Goal: Task Accomplishment & Management: Manage account settings

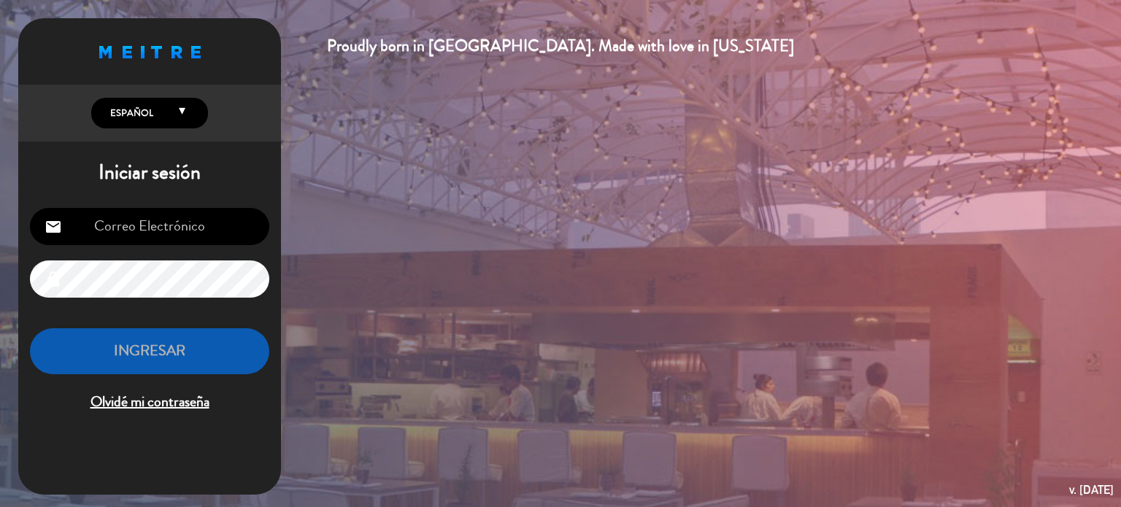
type input "[EMAIL_ADDRESS][DOMAIN_NAME]"
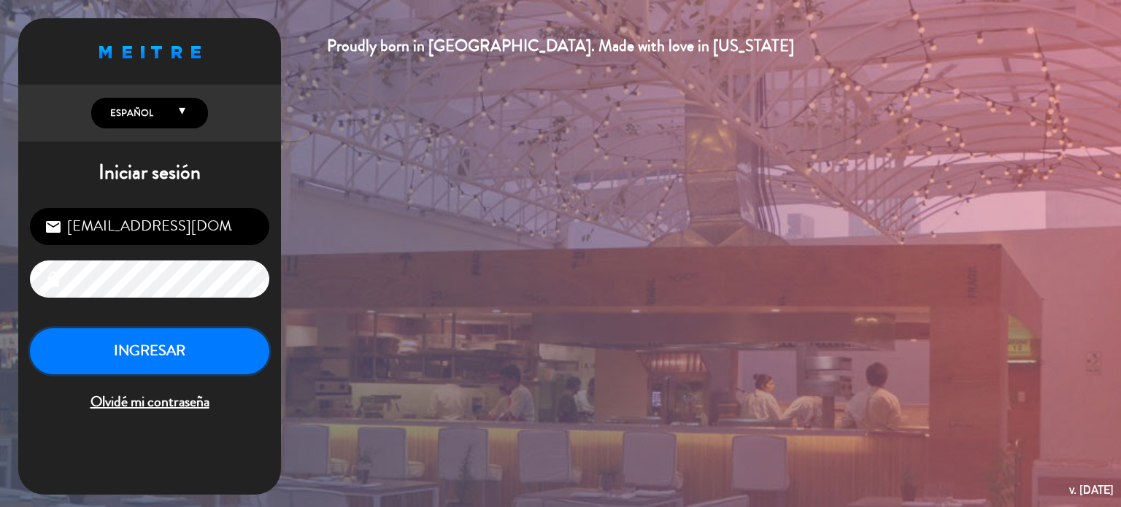
drag, startPoint x: 0, startPoint y: 0, endPoint x: 207, endPoint y: 352, distance: 408.8
click at [207, 352] on button "INGRESAR" at bounding box center [149, 351] width 239 height 46
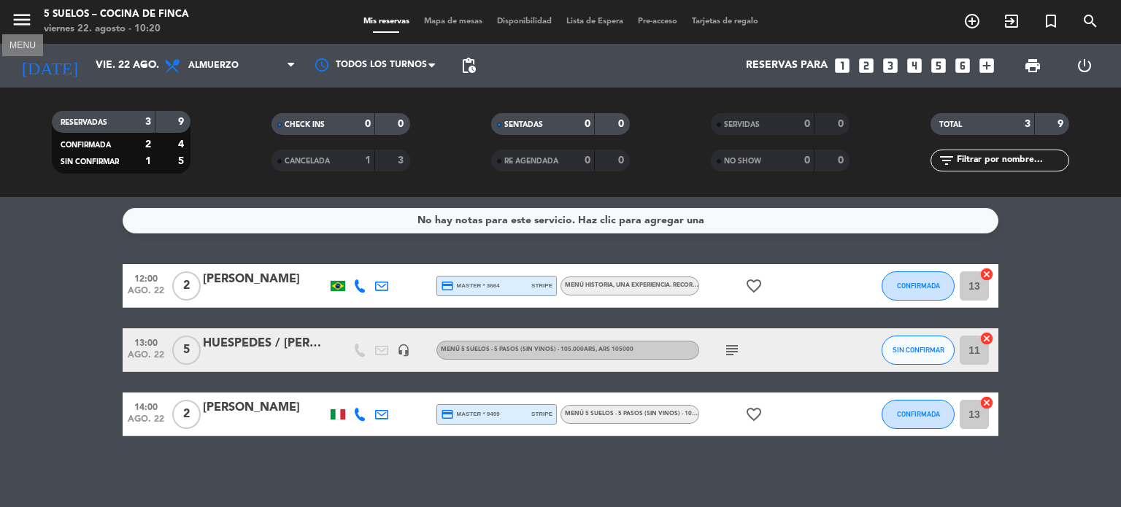
click at [28, 17] on icon "menu" at bounding box center [22, 20] width 22 height 22
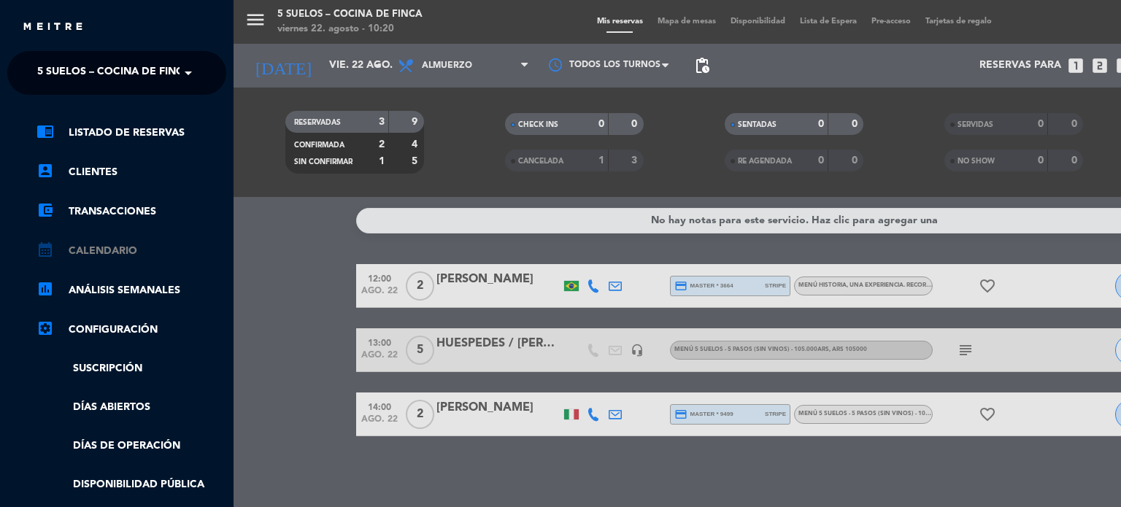
click at [111, 250] on link "calendar_month Calendario" at bounding box center [131, 251] width 190 height 18
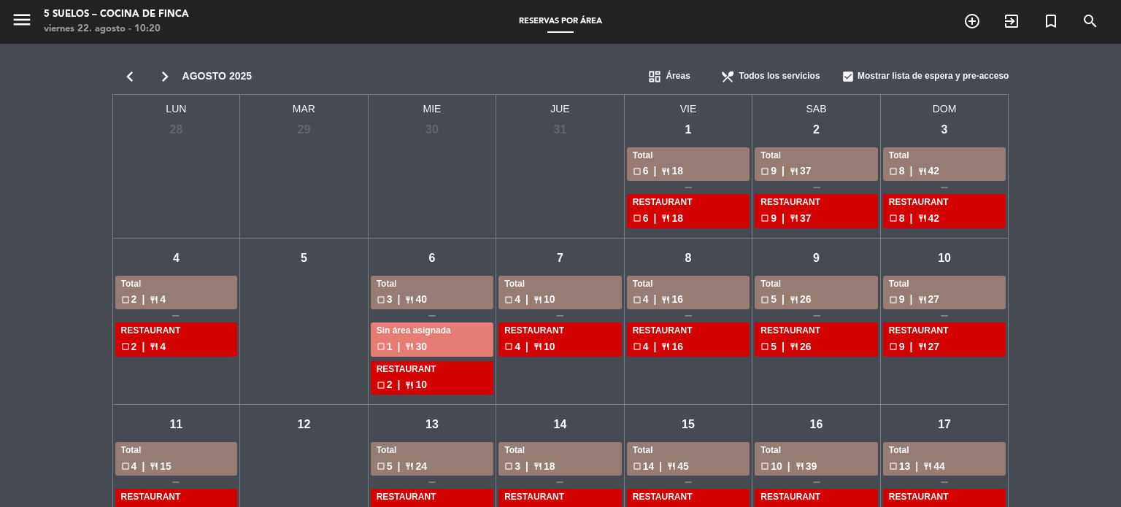
click at [668, 72] on span "Áreas" at bounding box center [677, 76] width 24 height 15
click at [686, 121] on span "Menus" at bounding box center [679, 124] width 28 height 15
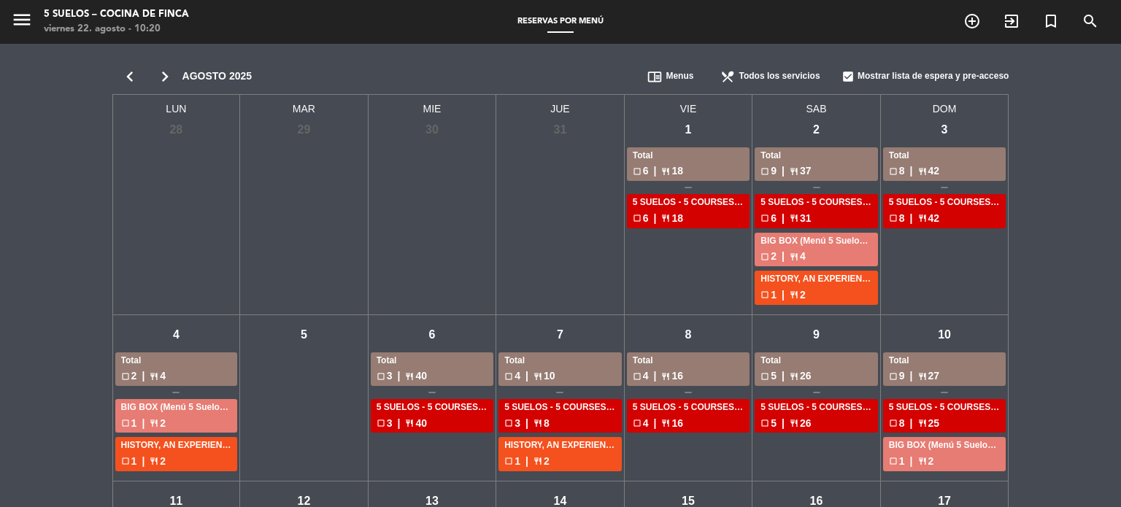
click at [162, 75] on icon "chevron_right" at bounding box center [164, 76] width 35 height 20
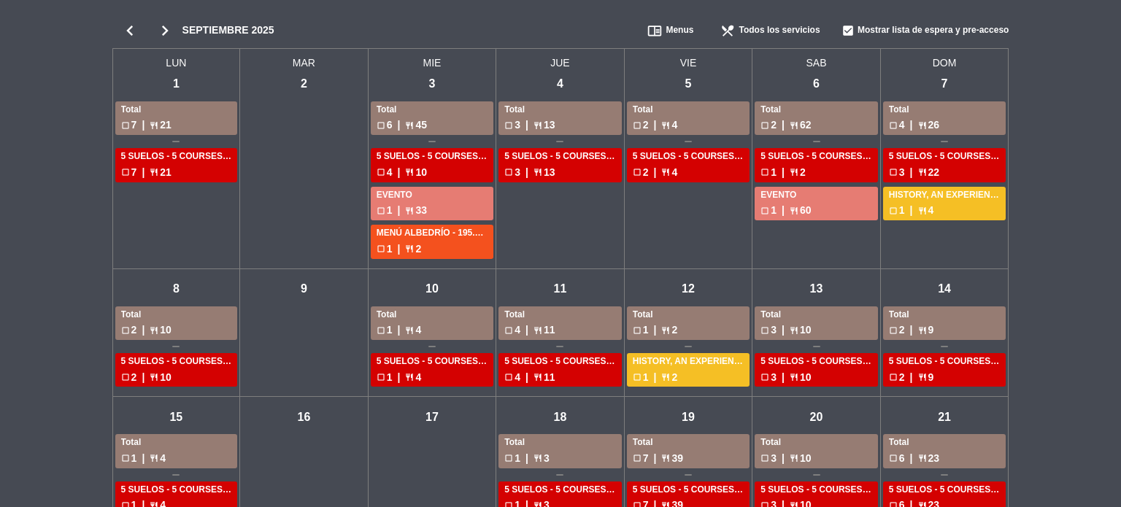
scroll to position [10, 0]
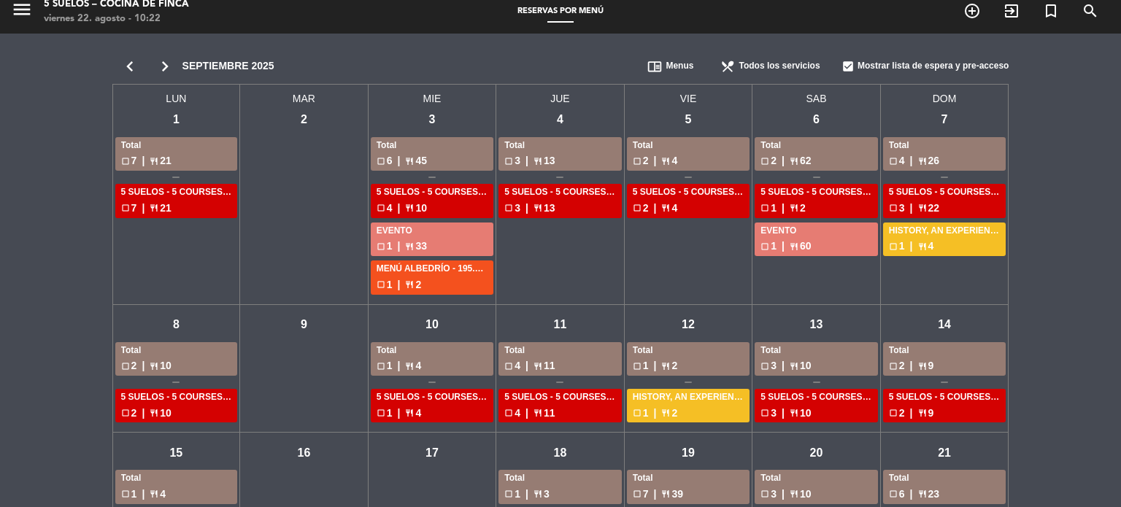
click at [431, 114] on div "mié - 3" at bounding box center [432, 120] width 26 height 26
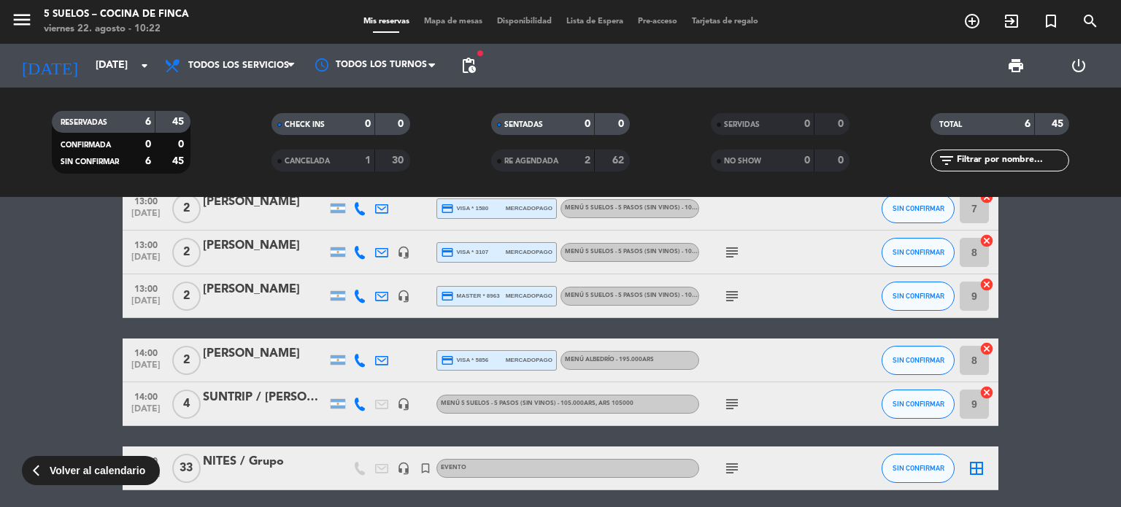
scroll to position [96, 0]
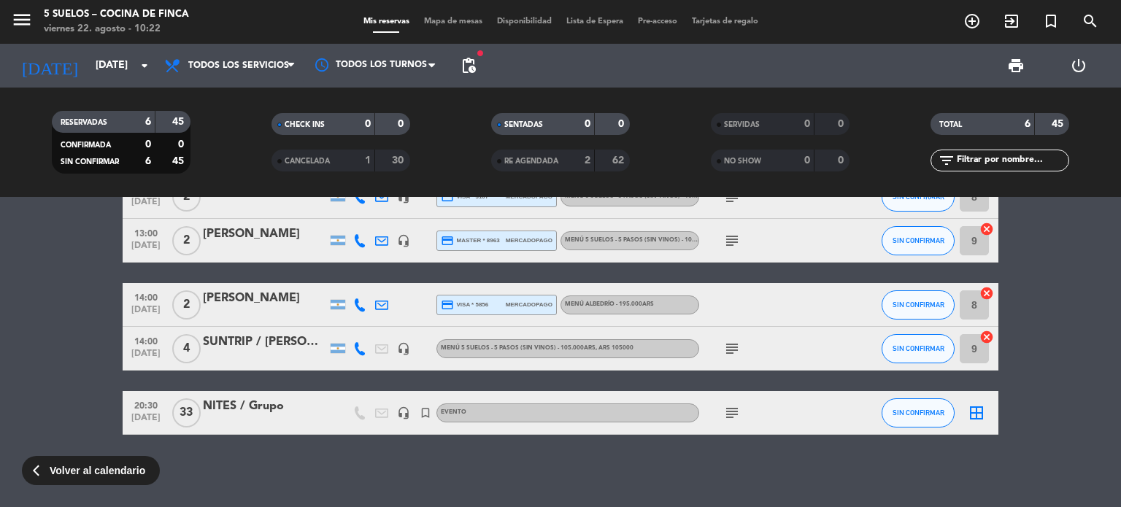
click at [730, 405] on icon "subject" at bounding box center [732, 413] width 18 height 18
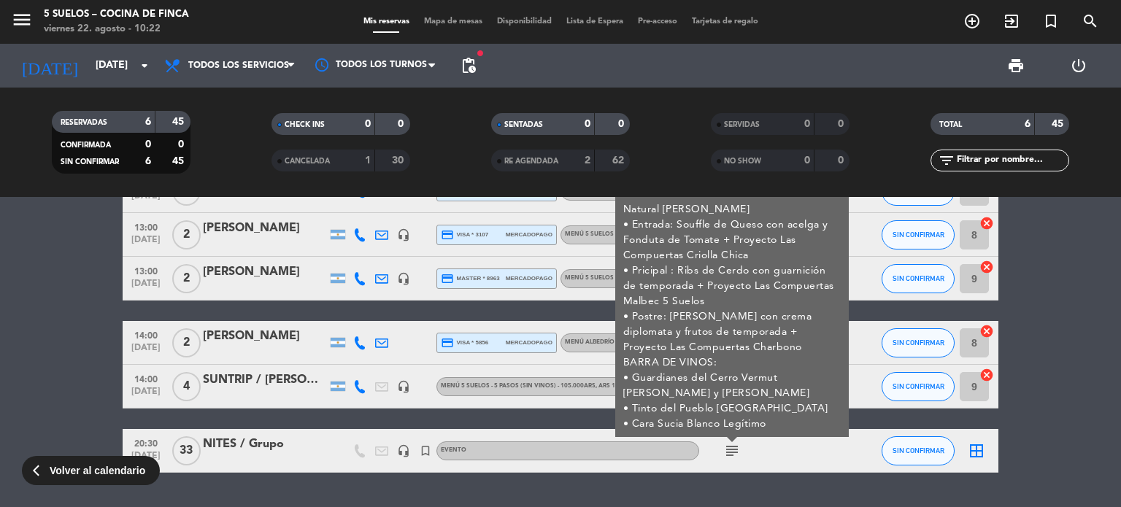
scroll to position [58, 0]
click at [26, 287] on bookings-row "13:00 [DATE] 2 [PERSON_NAME] credit_card visa * 1580 mercadopago MENÚ 5 SUELOS …" at bounding box center [560, 321] width 1121 height 304
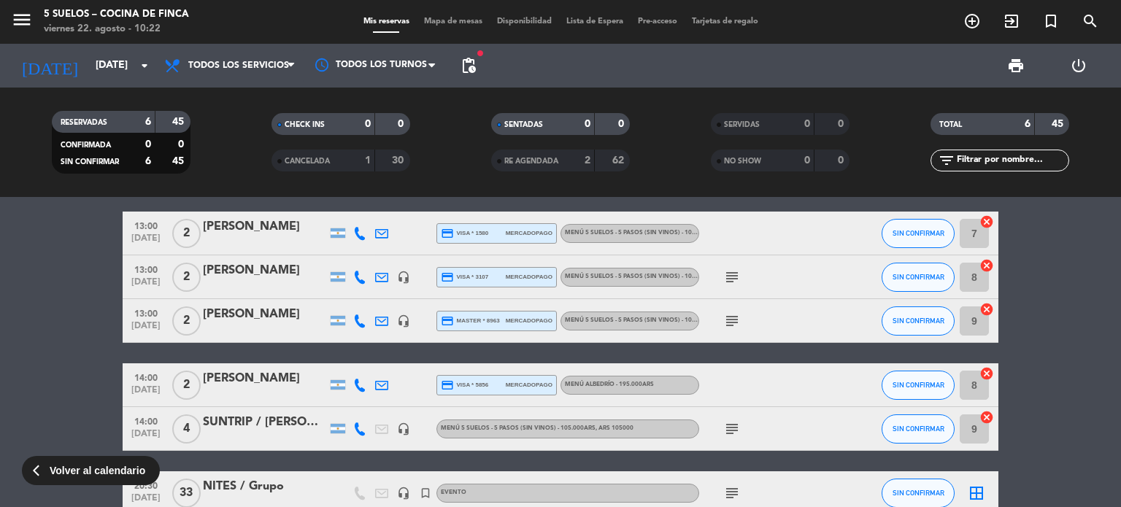
scroll to position [15, 0]
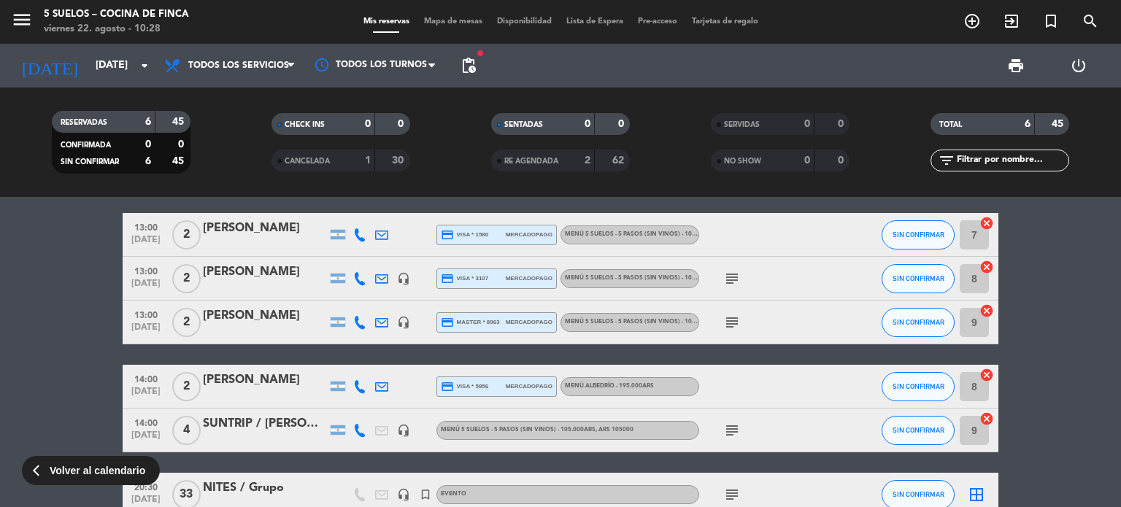
click at [29, 23] on icon "menu" at bounding box center [22, 20] width 22 height 22
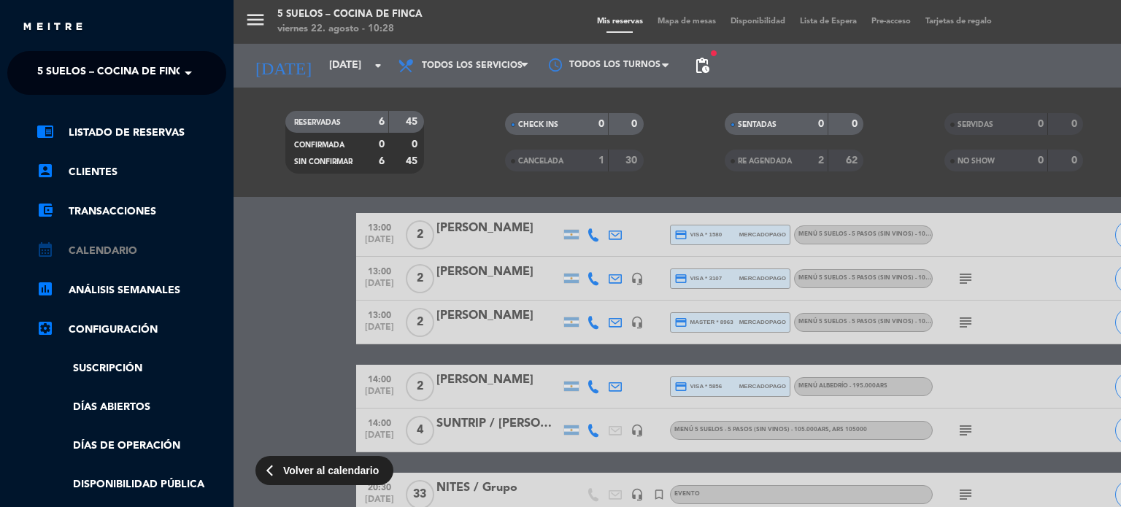
click at [104, 247] on link "calendar_month Calendario" at bounding box center [131, 251] width 190 height 18
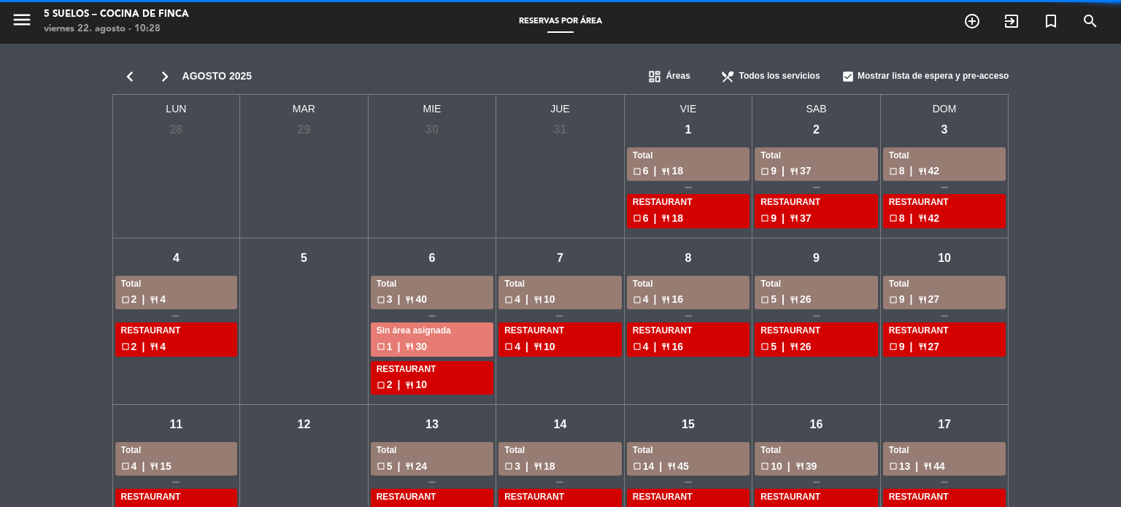
click at [669, 73] on span "Áreas" at bounding box center [677, 76] width 24 height 15
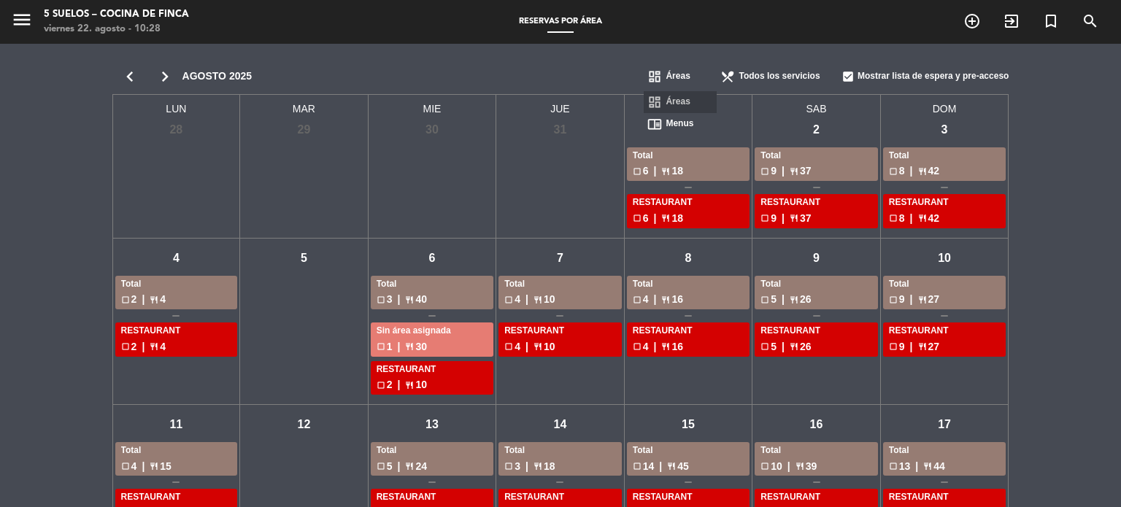
click at [688, 123] on span "Menus" at bounding box center [679, 124] width 28 height 15
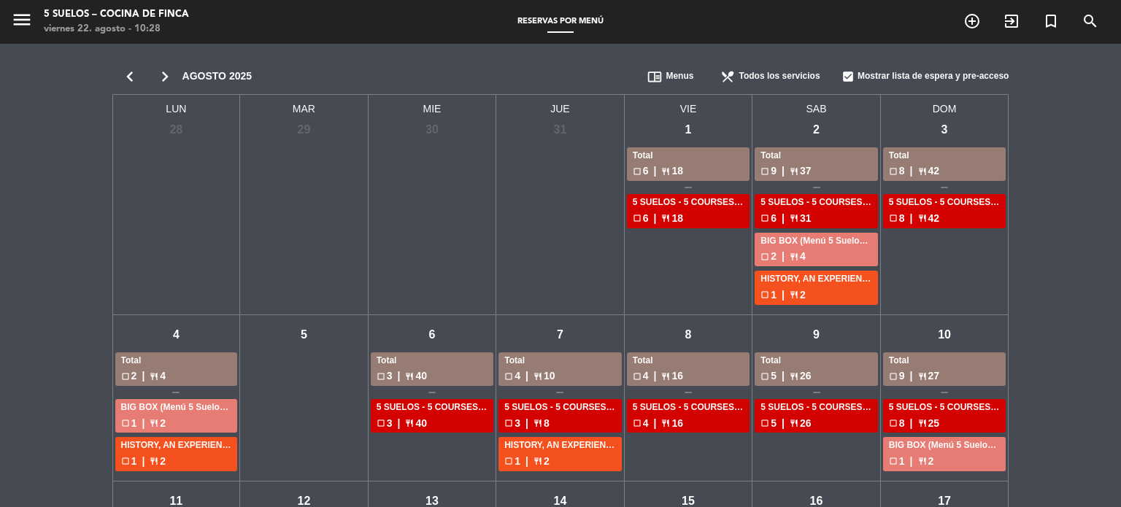
click at [170, 78] on icon "chevron_right" at bounding box center [164, 76] width 35 height 20
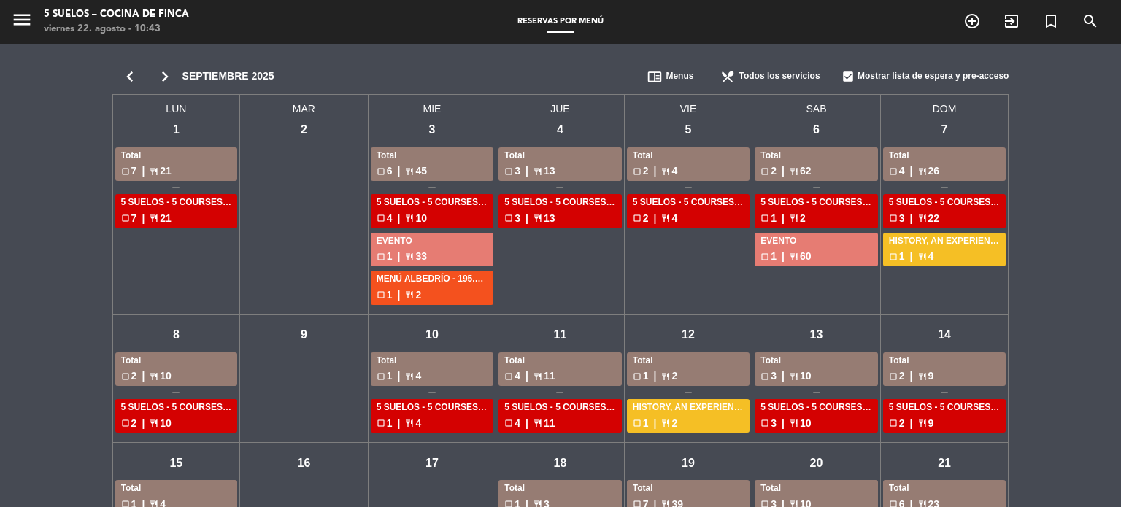
click at [811, 118] on div "sáb - 6" at bounding box center [816, 130] width 26 height 26
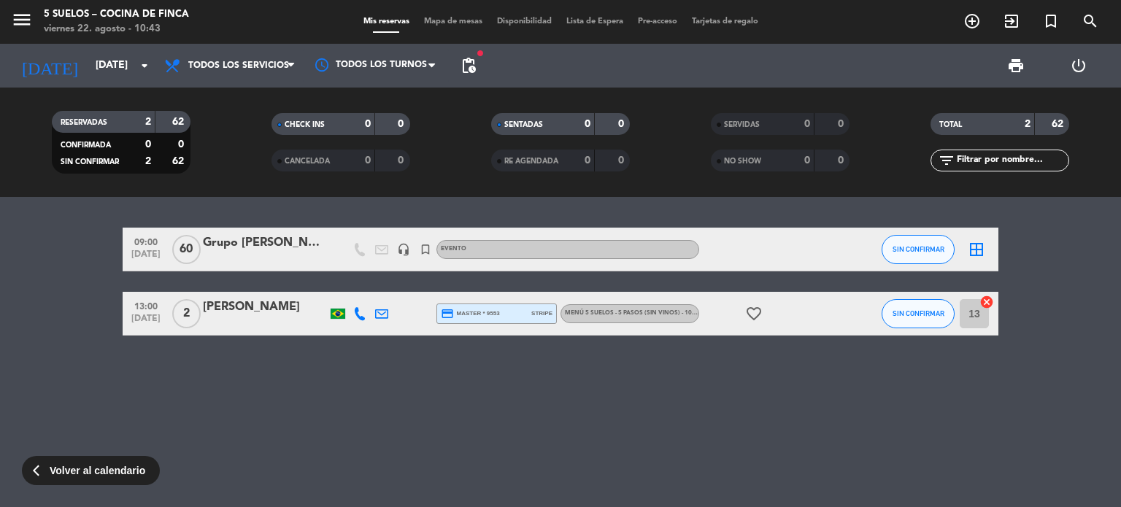
click at [292, 239] on div "Grupo [PERSON_NAME]" at bounding box center [265, 242] width 124 height 19
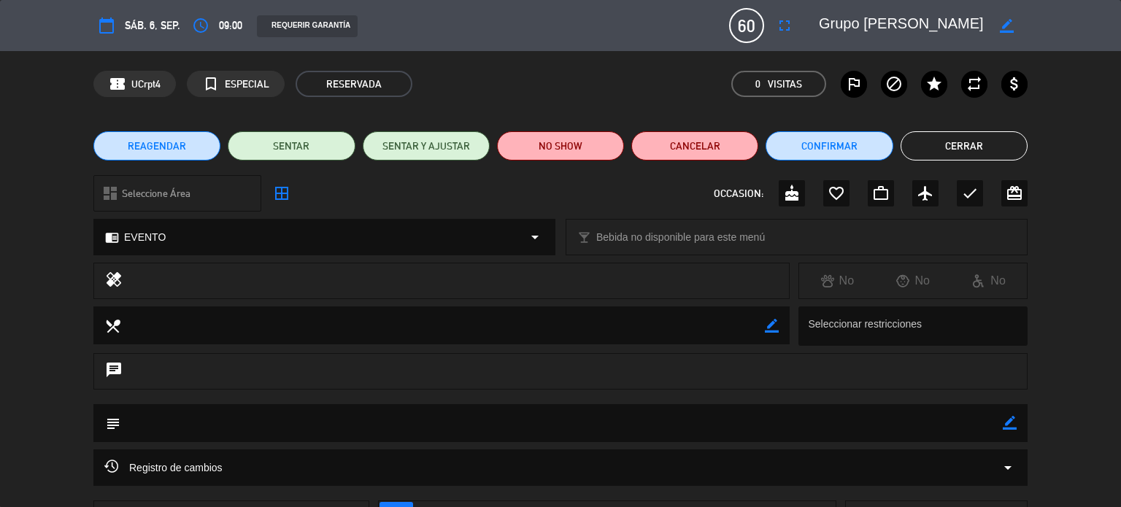
click at [969, 138] on button "Cerrar" at bounding box center [963, 145] width 127 height 29
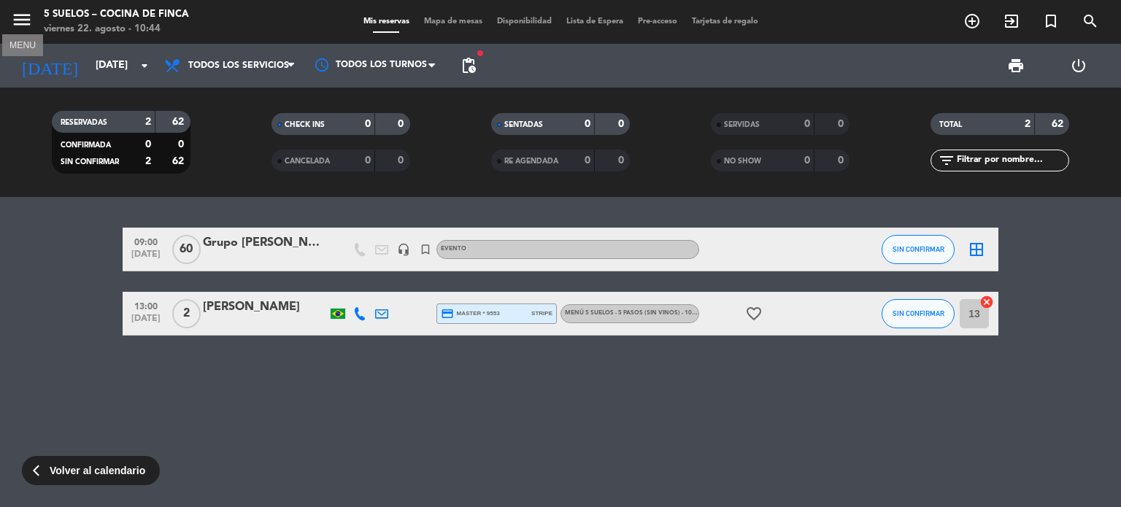
click at [27, 14] on icon "menu" at bounding box center [22, 20] width 22 height 22
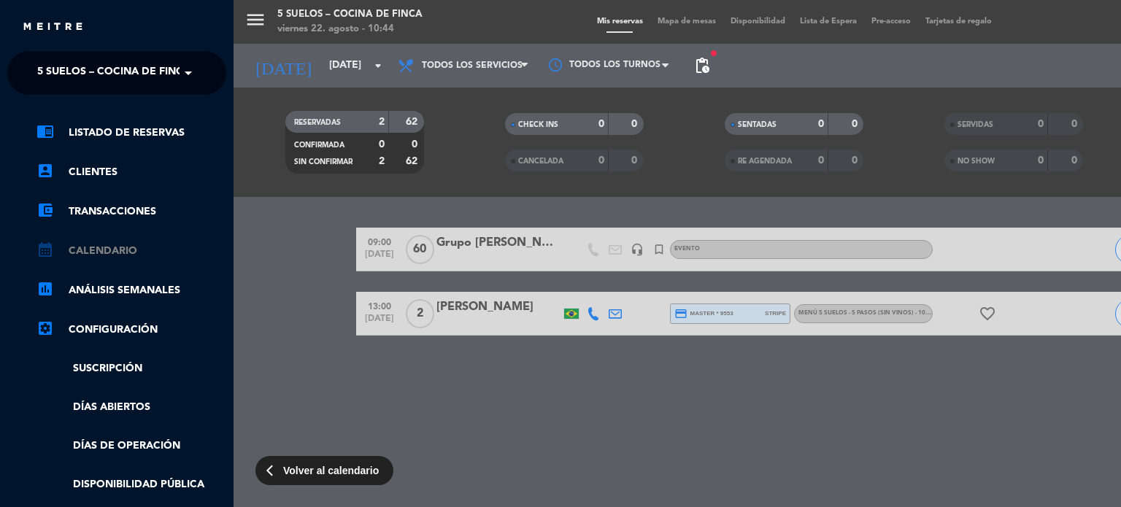
click at [120, 249] on link "calendar_month Calendario" at bounding box center [131, 251] width 190 height 18
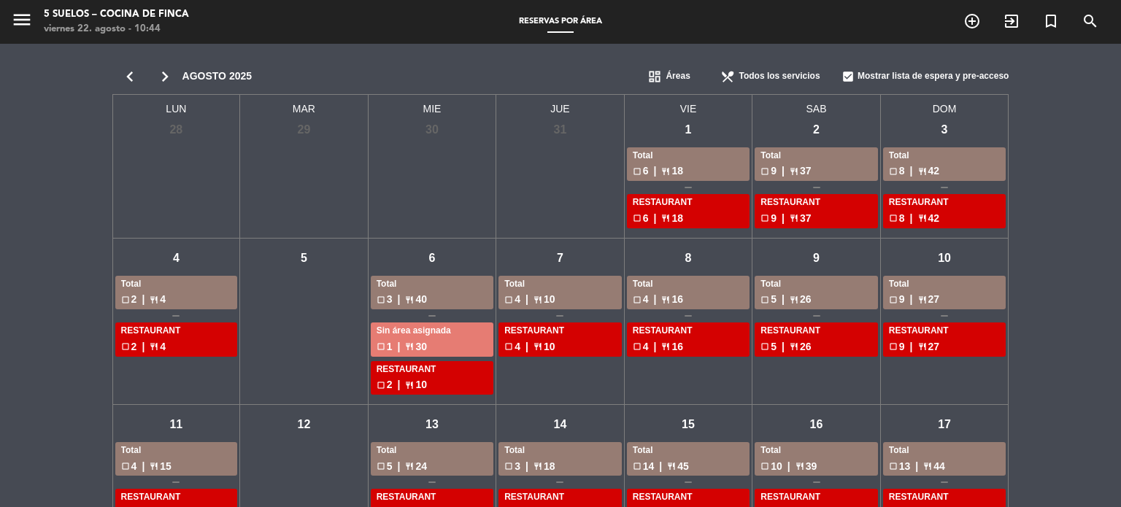
click at [657, 78] on span "dashboard" at bounding box center [654, 76] width 15 height 15
click at [661, 120] on span "chrome_reader_mode" at bounding box center [654, 124] width 15 height 15
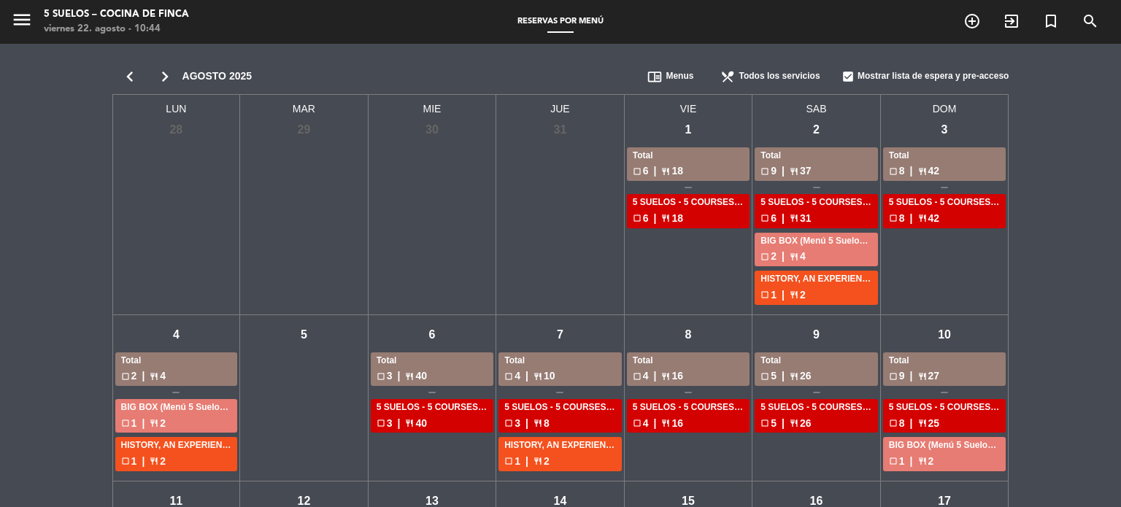
click at [166, 79] on icon "chevron_right" at bounding box center [164, 76] width 35 height 20
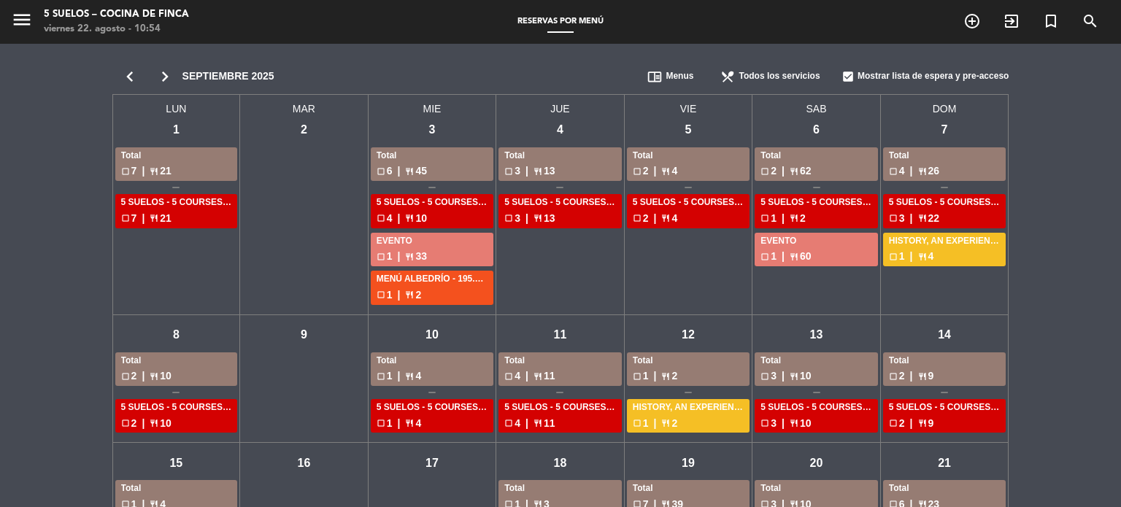
click at [441, 125] on div "mié - 3" at bounding box center [432, 130] width 26 height 26
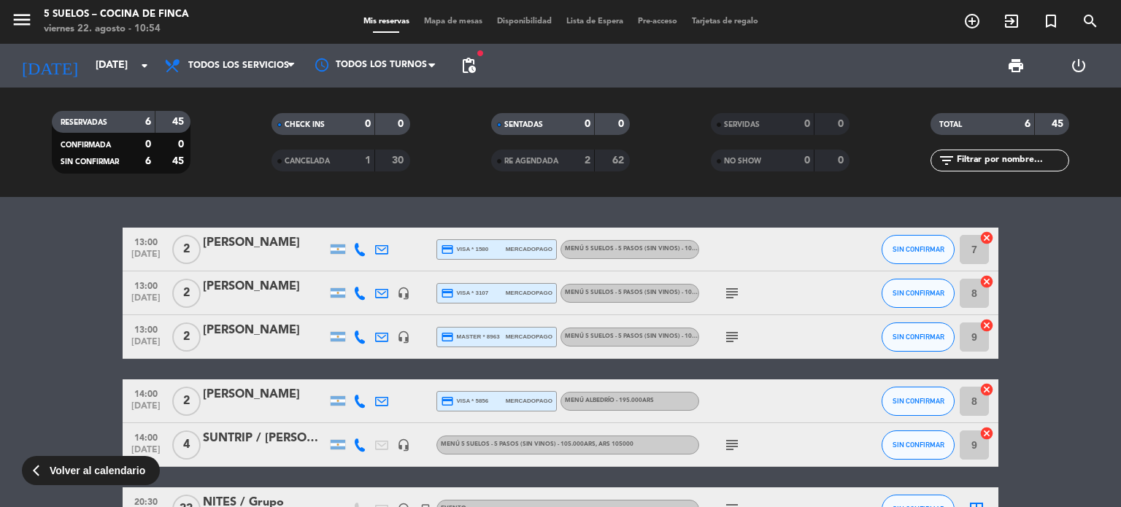
scroll to position [96, 0]
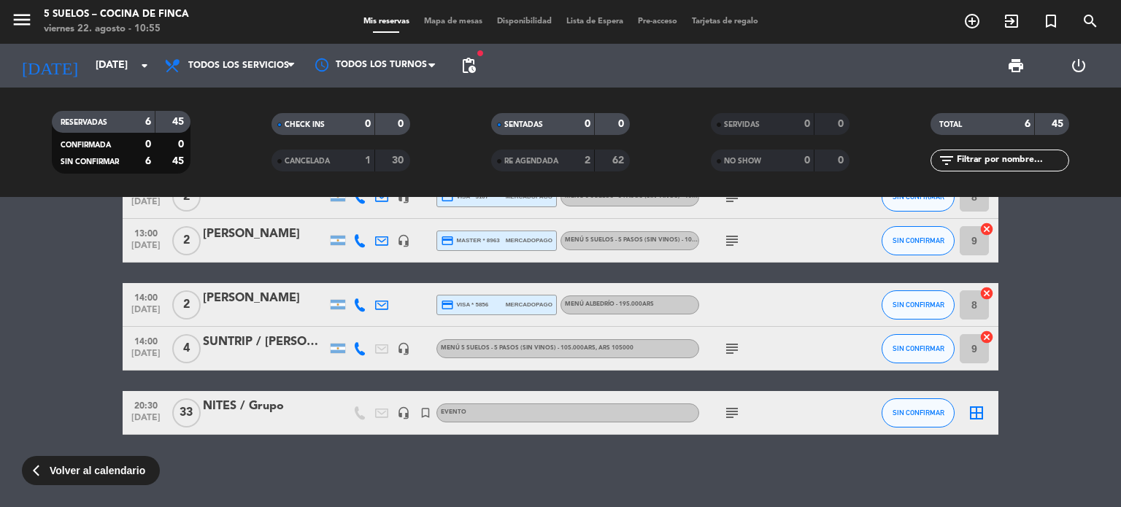
click at [217, 402] on div "NITES / Grupo" at bounding box center [265, 406] width 124 height 19
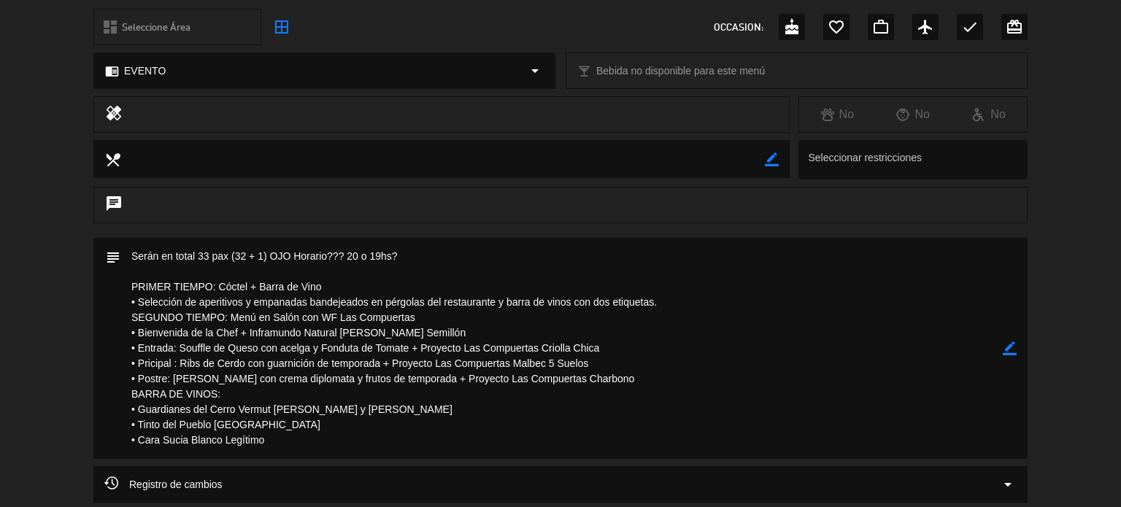
scroll to position [0, 0]
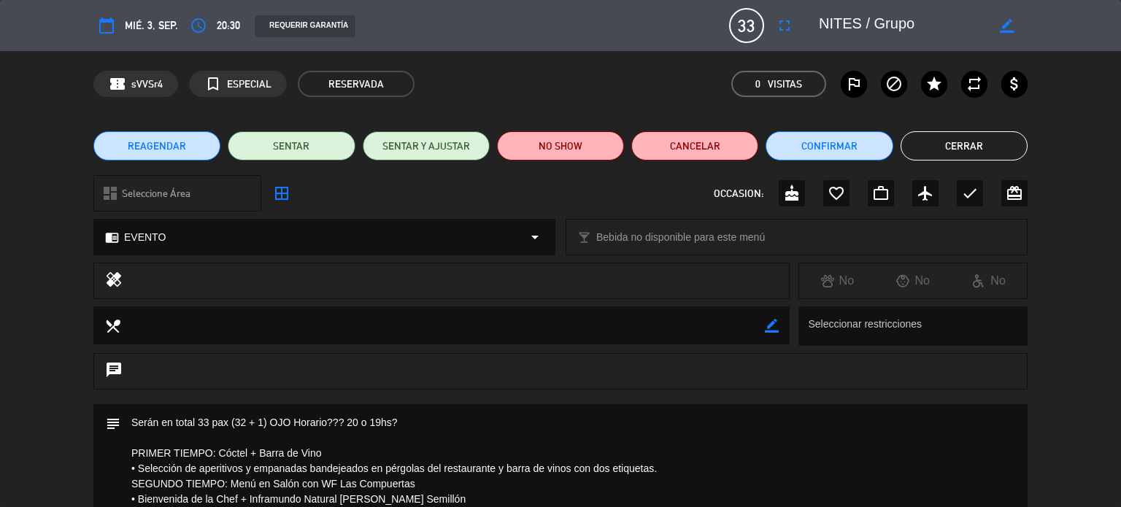
click at [945, 136] on button "Cerrar" at bounding box center [963, 145] width 127 height 29
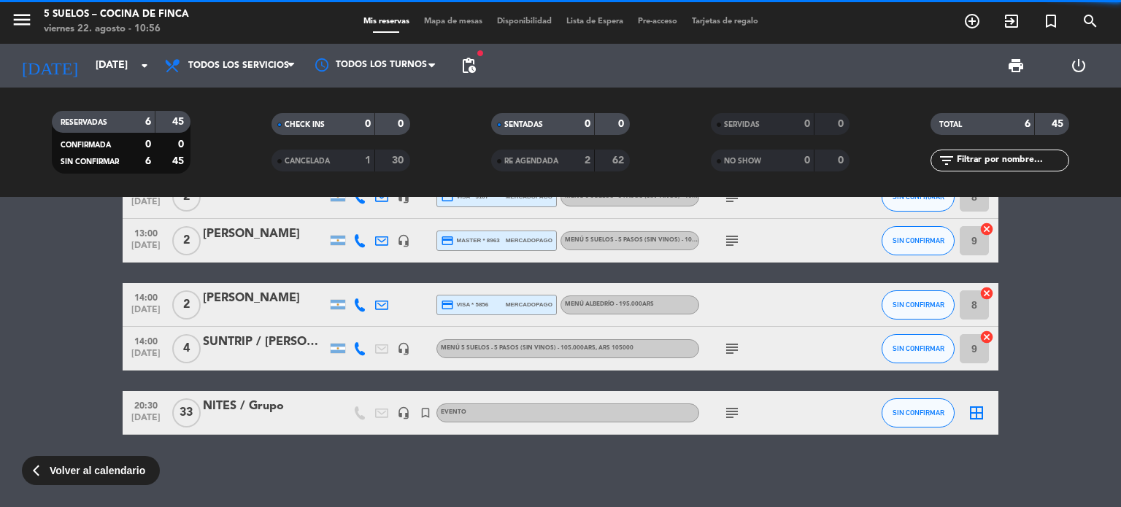
click at [220, 405] on div "NITES / Grupo" at bounding box center [265, 406] width 124 height 19
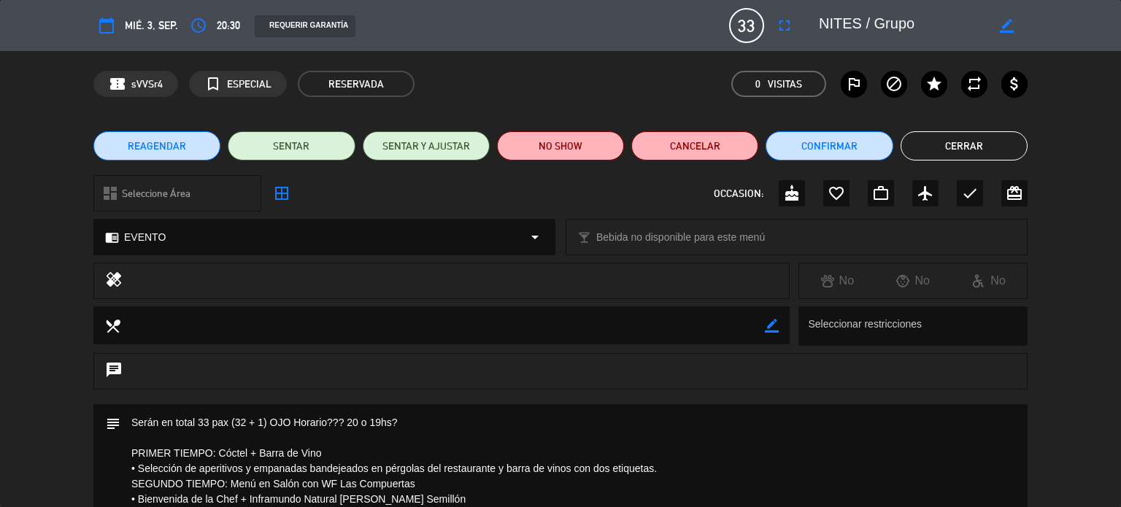
click at [953, 148] on button "Cerrar" at bounding box center [963, 145] width 127 height 29
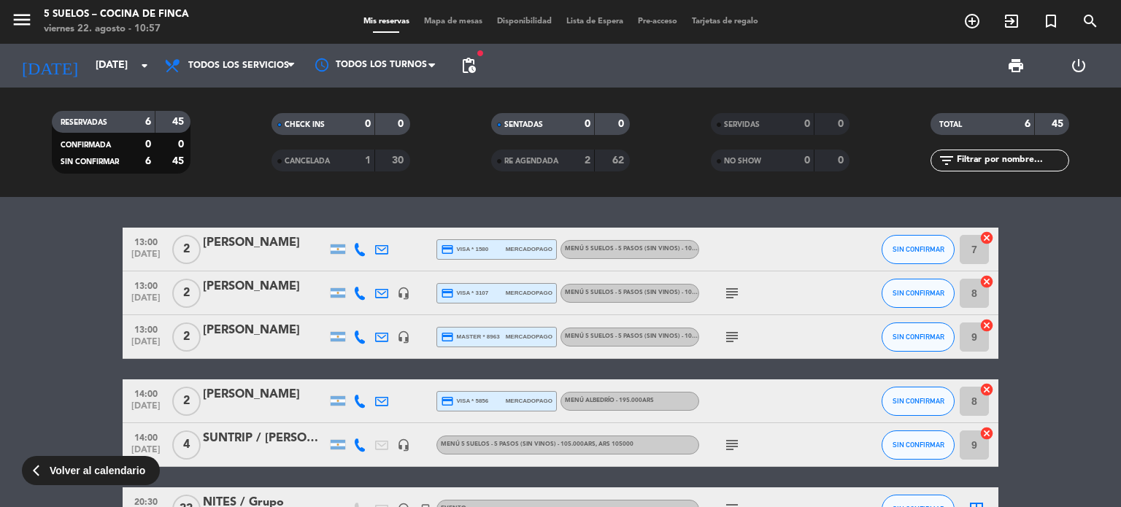
scroll to position [96, 0]
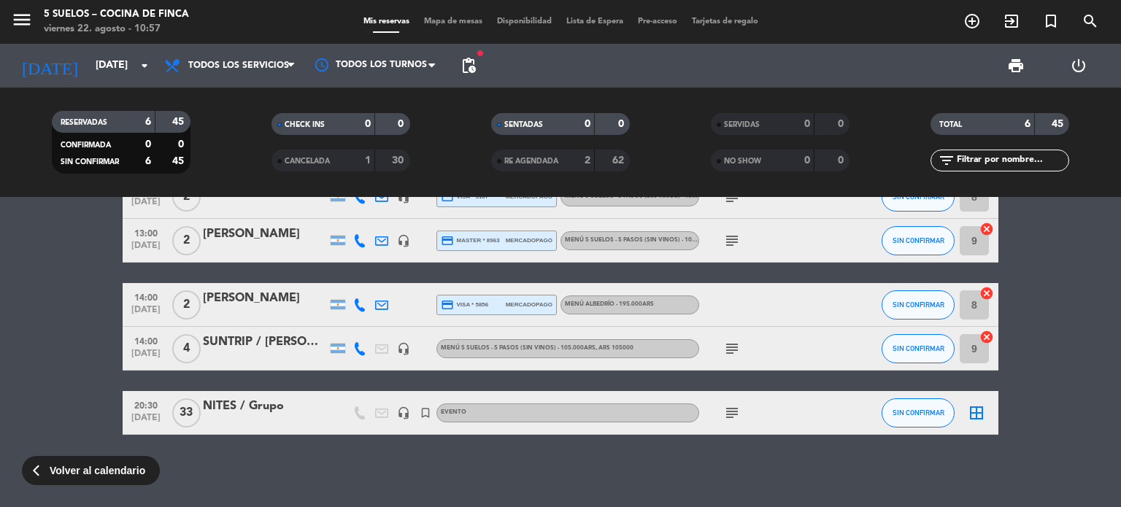
click at [262, 409] on div "NITES / Grupo" at bounding box center [265, 406] width 124 height 19
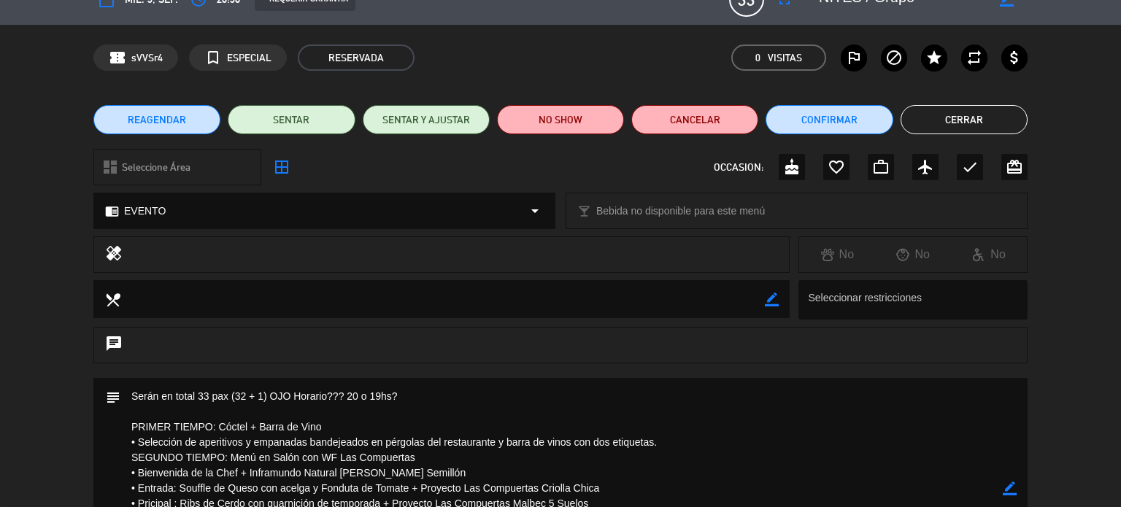
scroll to position [0, 0]
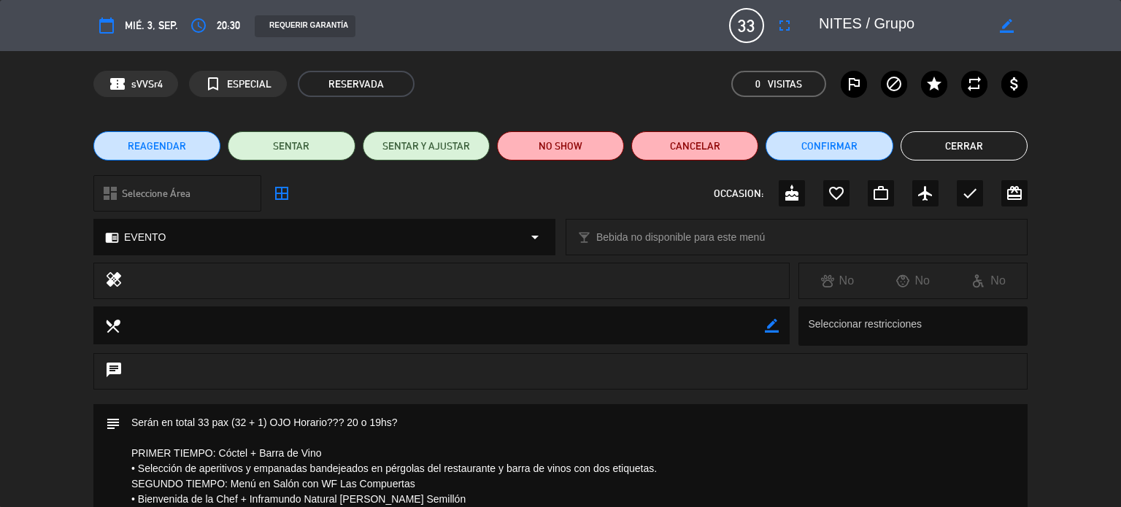
click at [951, 137] on button "Cerrar" at bounding box center [963, 145] width 127 height 29
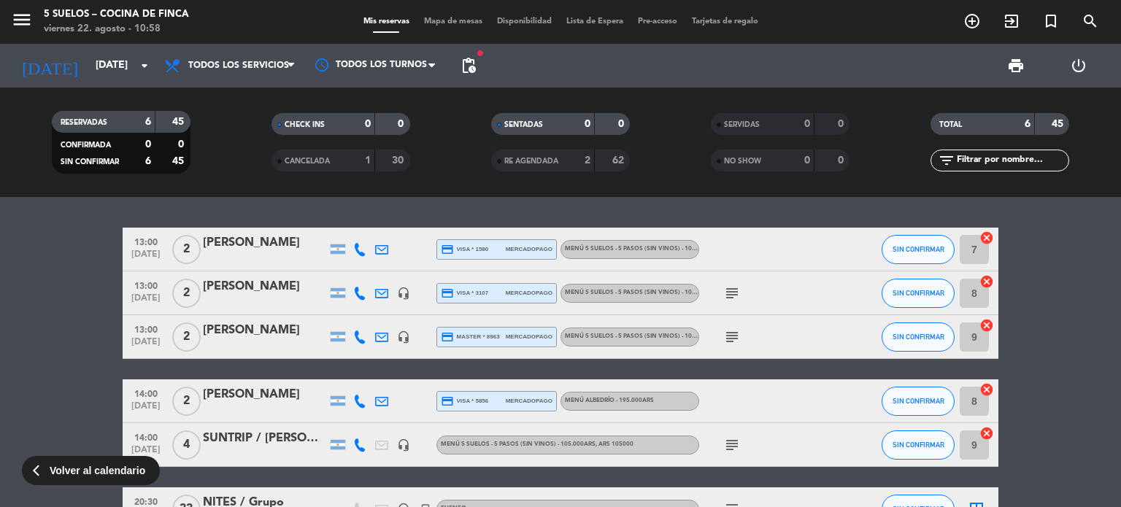
scroll to position [96, 0]
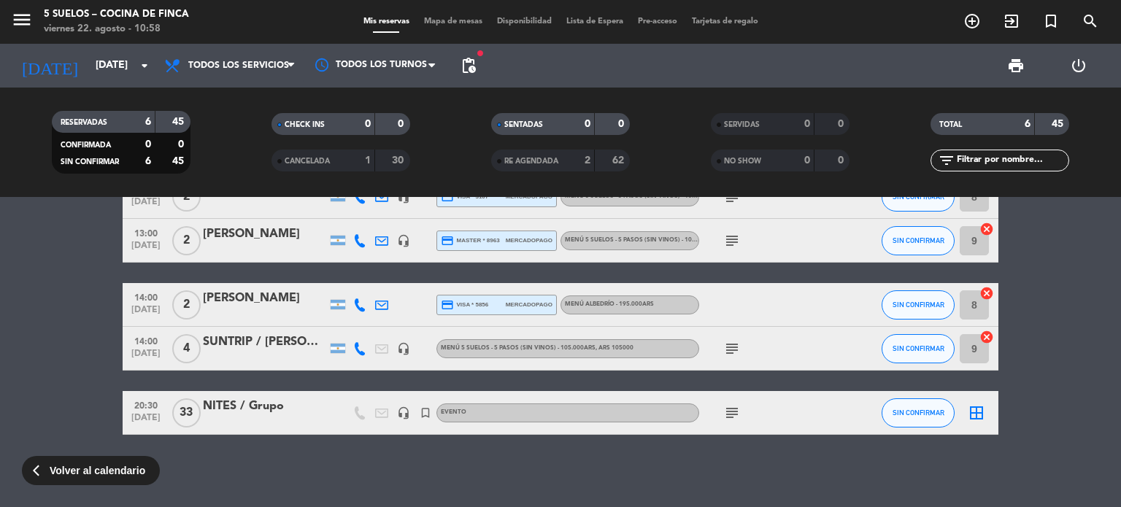
click at [250, 408] on div "NITES / Grupo" at bounding box center [265, 406] width 124 height 19
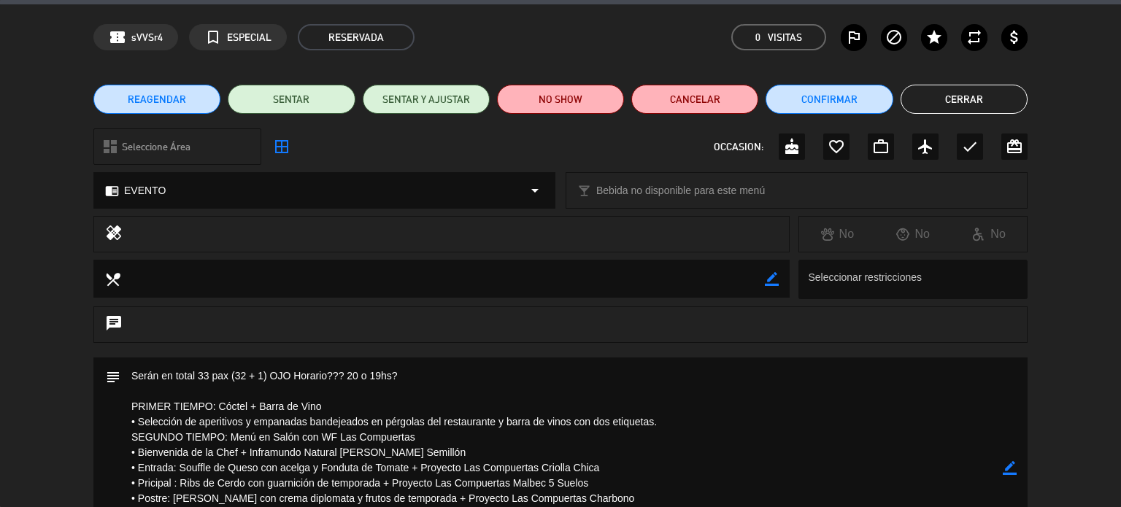
scroll to position [0, 0]
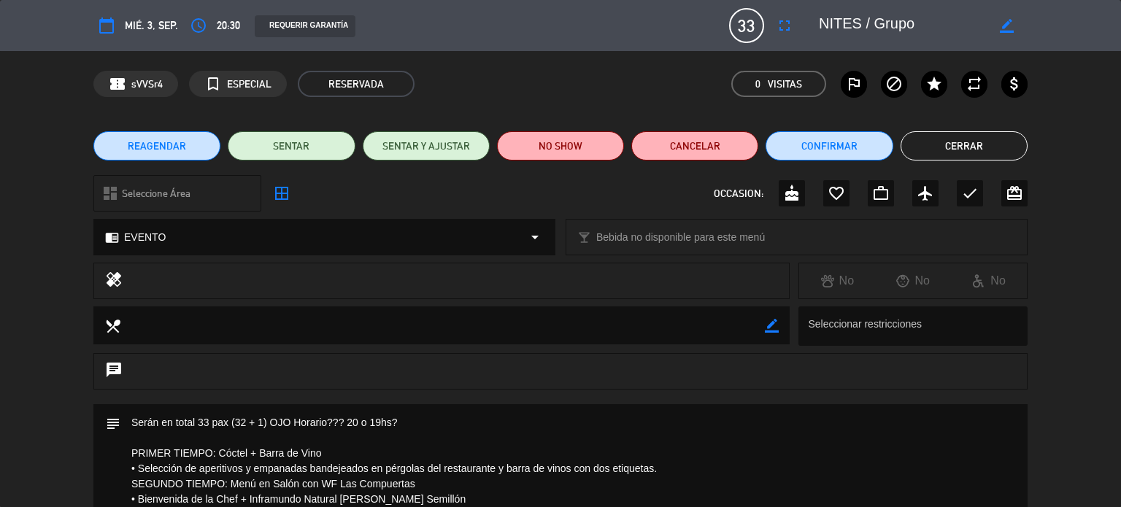
click at [954, 148] on button "Cerrar" at bounding box center [963, 145] width 127 height 29
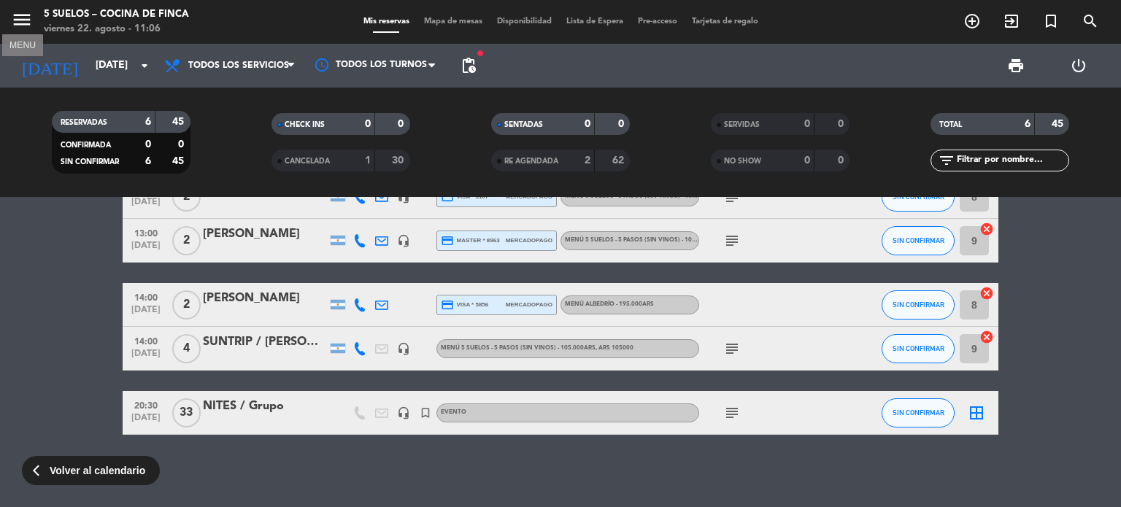
click at [23, 20] on icon "menu" at bounding box center [22, 20] width 22 height 22
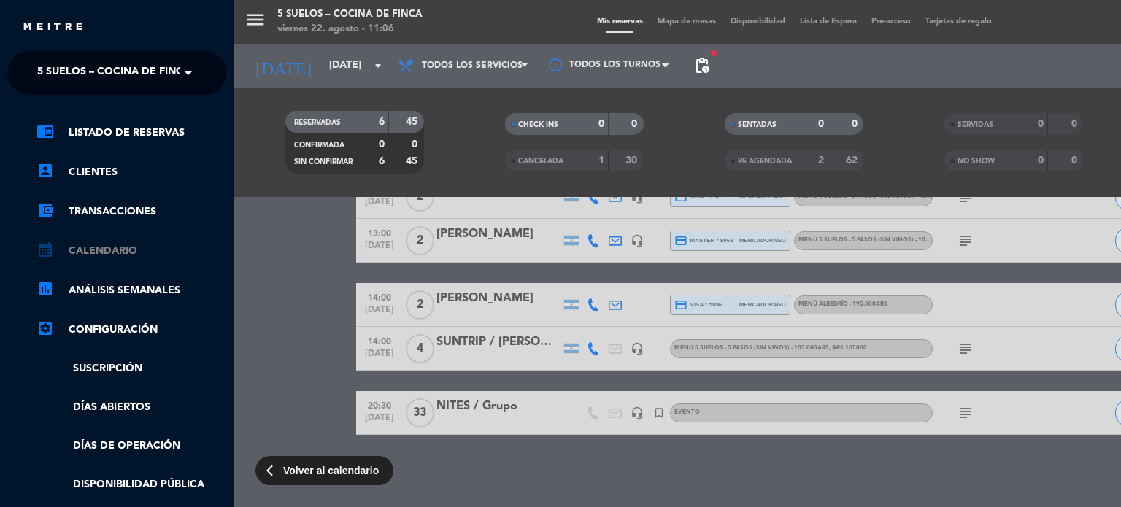
click at [123, 250] on link "calendar_month Calendario" at bounding box center [131, 251] width 190 height 18
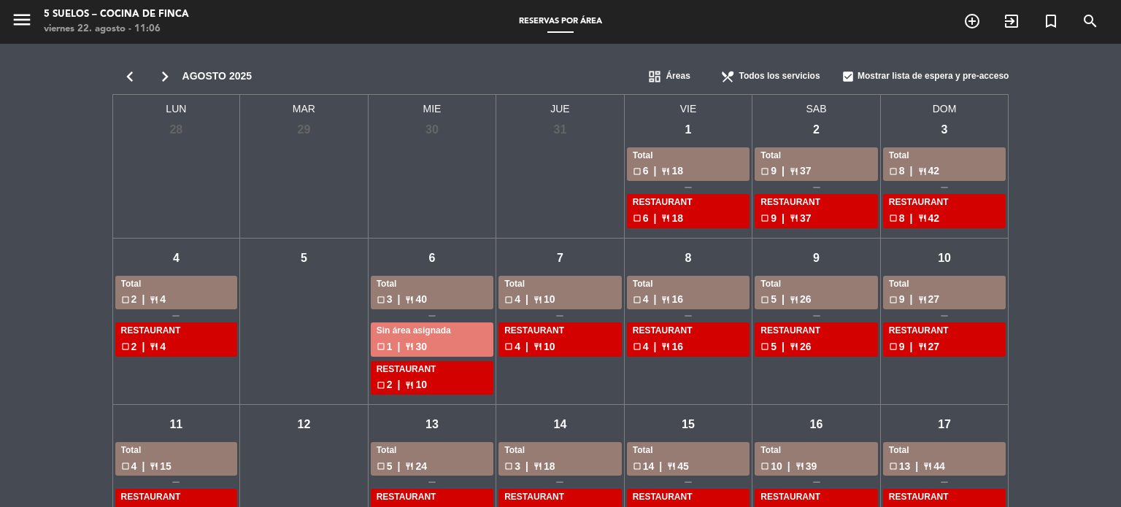
click at [674, 67] on div "dashboard Áreas" at bounding box center [680, 76] width 73 height 29
click at [698, 122] on div "chrome_reader_mode Menus" at bounding box center [680, 124] width 73 height 22
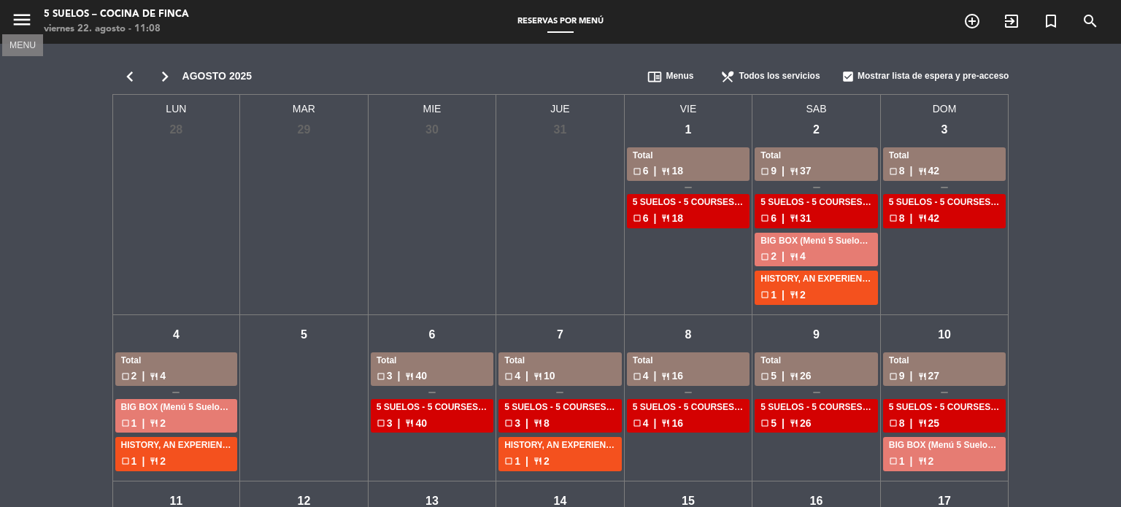
click at [12, 14] on icon "menu" at bounding box center [22, 20] width 22 height 22
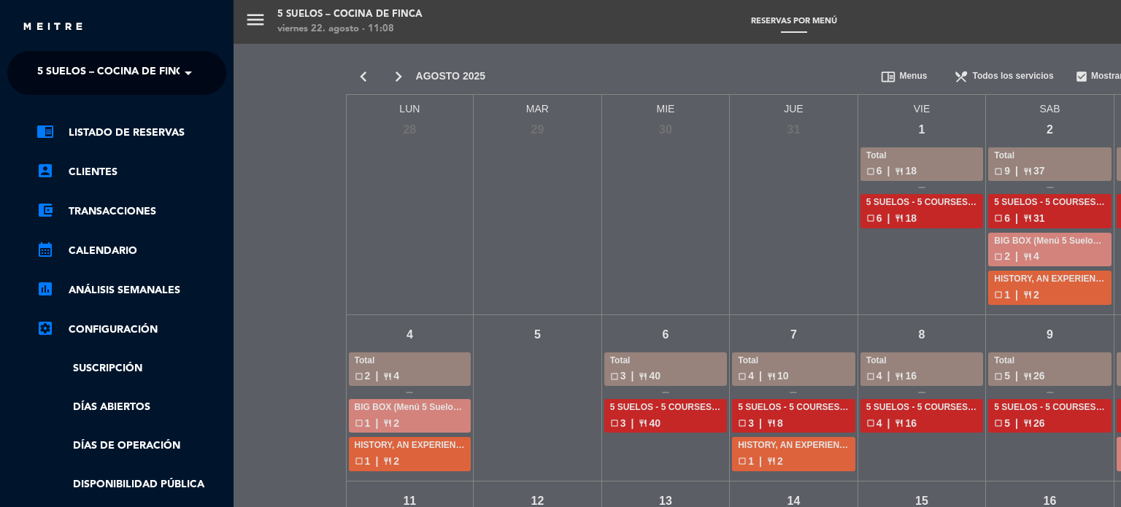
click at [102, 122] on div "chrome_reader_mode Listado de Reservas account_box Clientes account_balance_wal…" at bounding box center [116, 373] width 241 height 557
click at [108, 131] on link "chrome_reader_mode Listado de Reservas" at bounding box center [131, 133] width 190 height 18
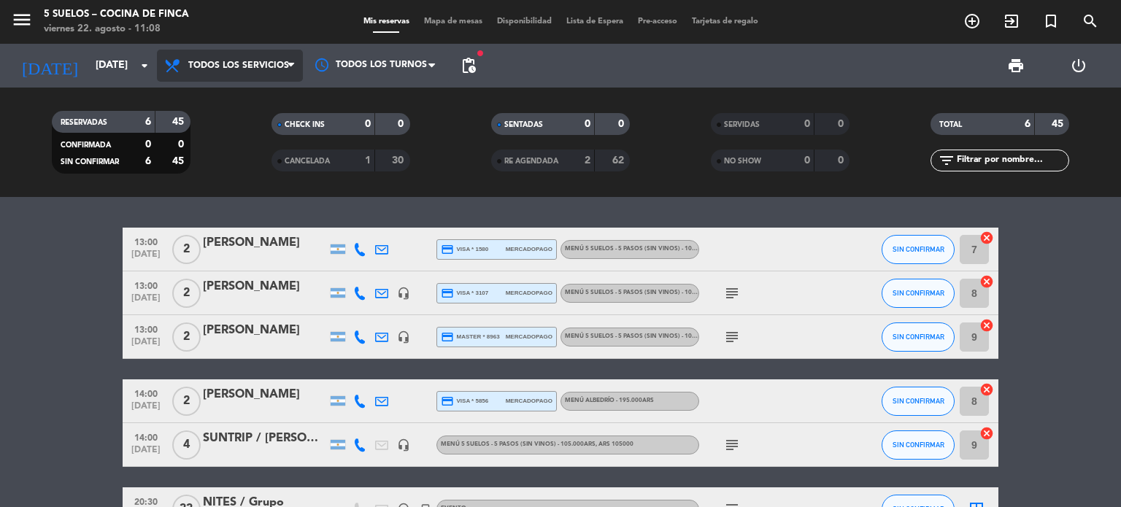
click at [289, 66] on icon at bounding box center [290, 66] width 7 height 12
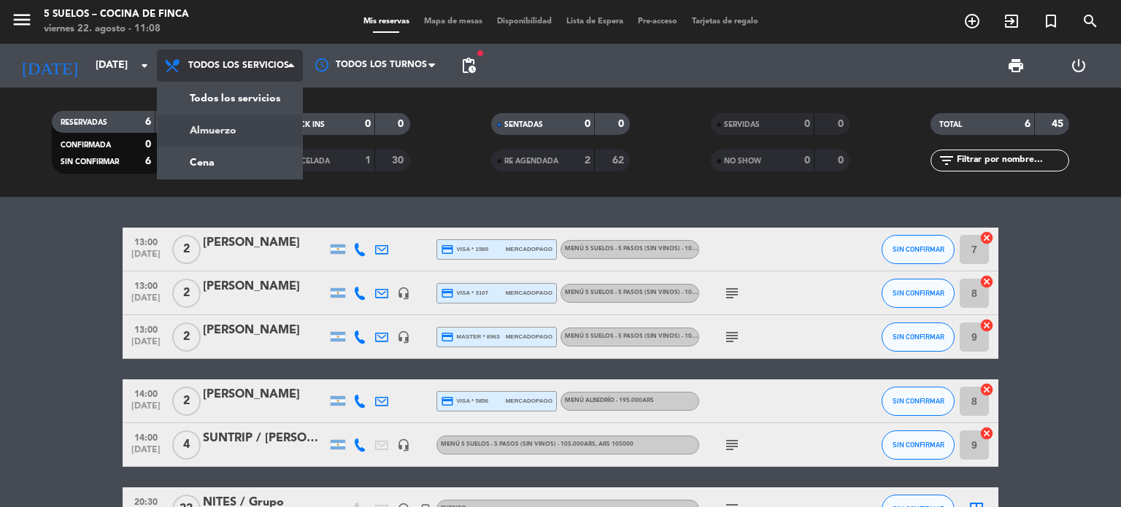
click at [255, 131] on div "menu 5 SUELOS – COCINA DE FINCA [DATE] 22. agosto - 11:08 Mis reservas Mapa de …" at bounding box center [560, 98] width 1121 height 197
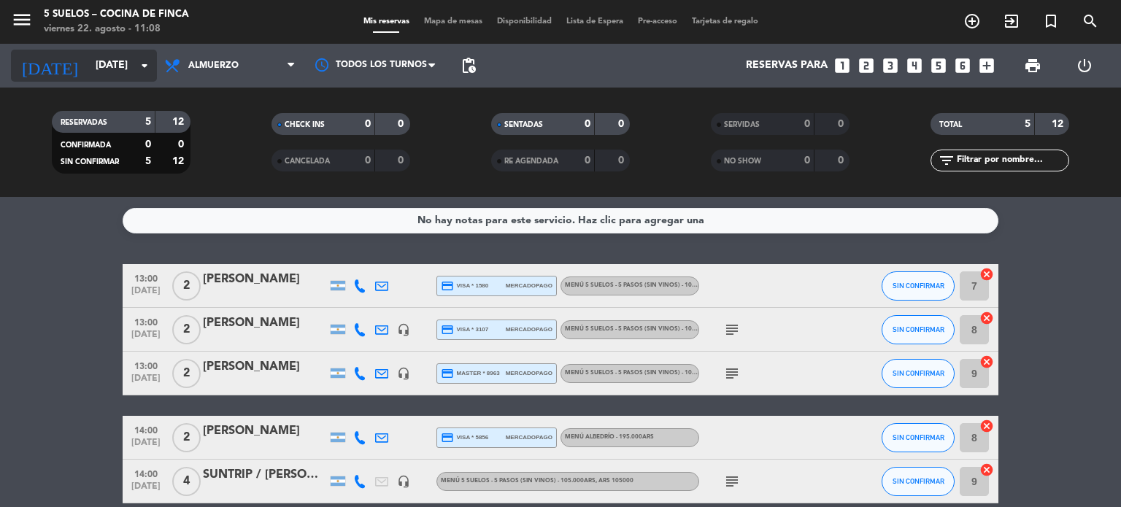
click at [88, 64] on input "[DATE]" at bounding box center [157, 66] width 139 height 26
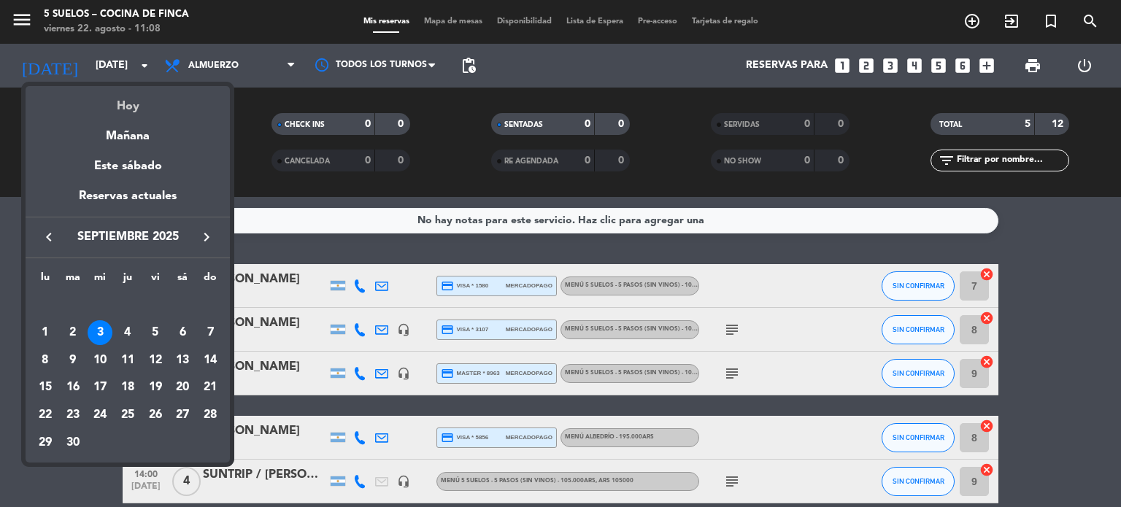
click at [123, 101] on div "Hoy" at bounding box center [128, 101] width 204 height 30
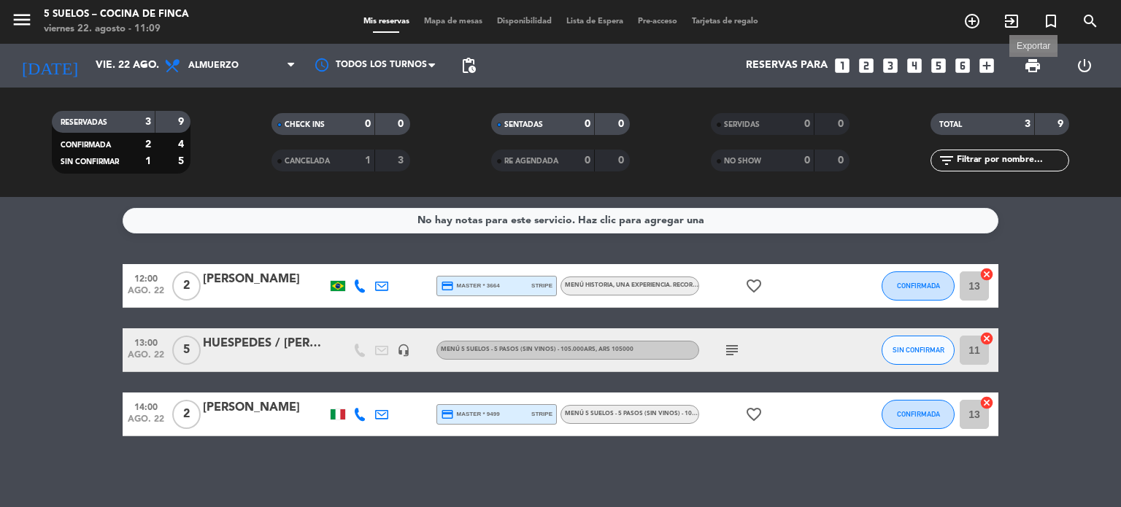
click at [1034, 67] on span "print" at bounding box center [1033, 66] width 18 height 18
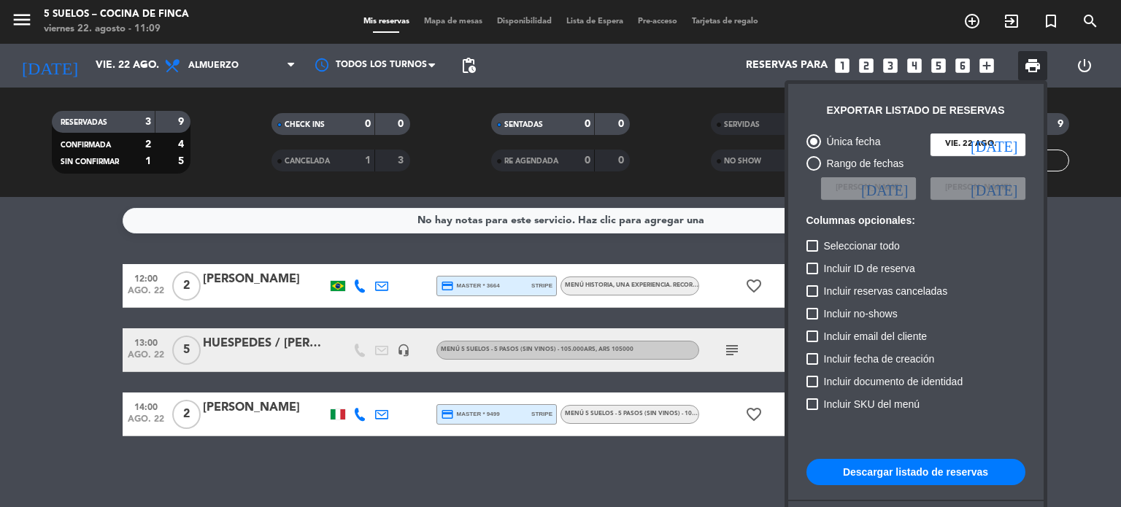
click at [912, 468] on button "Descargar listado de reservas" at bounding box center [915, 472] width 219 height 26
click at [257, 280] on div at bounding box center [560, 253] width 1121 height 507
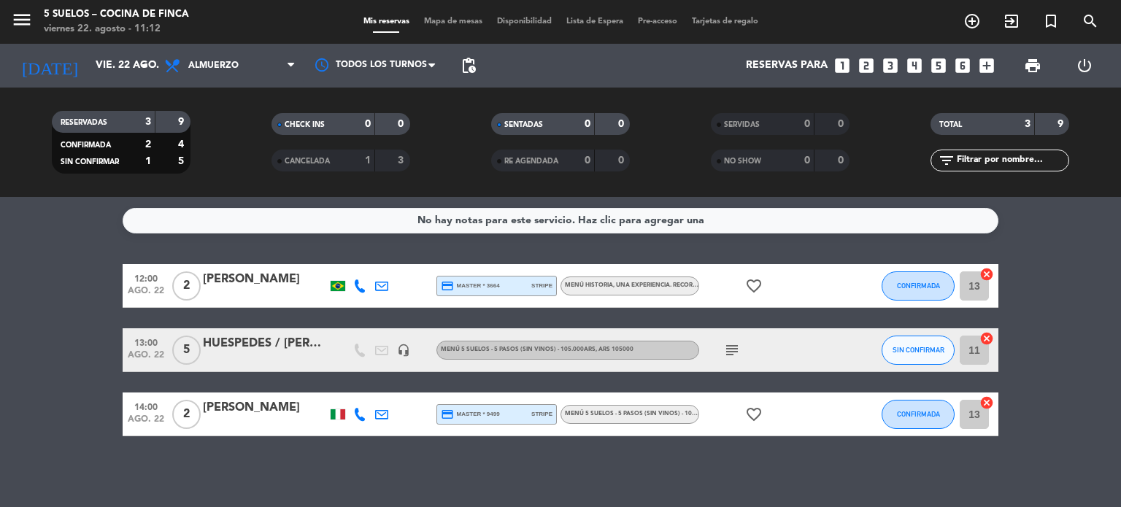
click at [257, 280] on div "[PERSON_NAME]" at bounding box center [265, 279] width 124 height 19
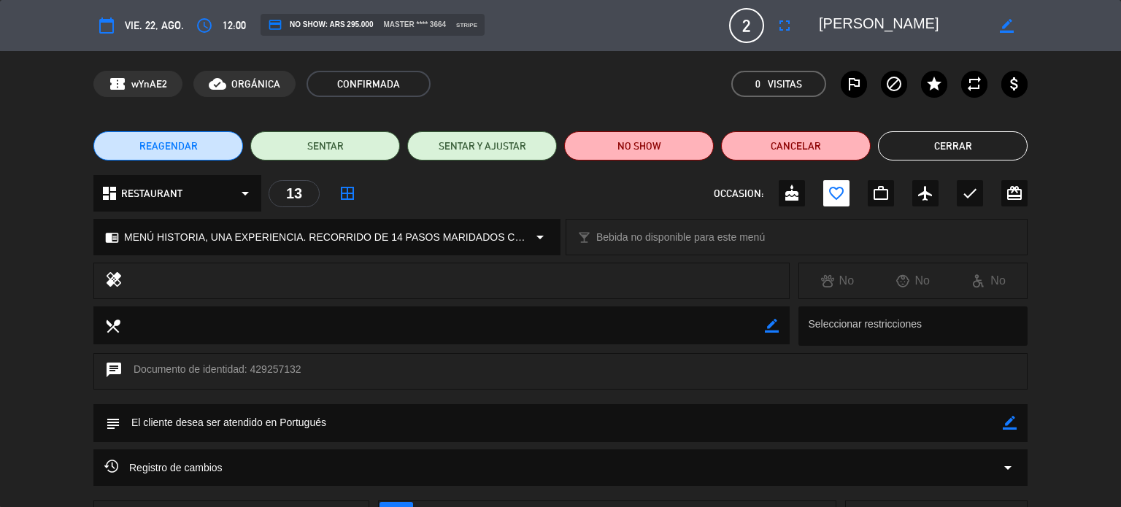
click at [989, 139] on button "Cerrar" at bounding box center [953, 145] width 150 height 29
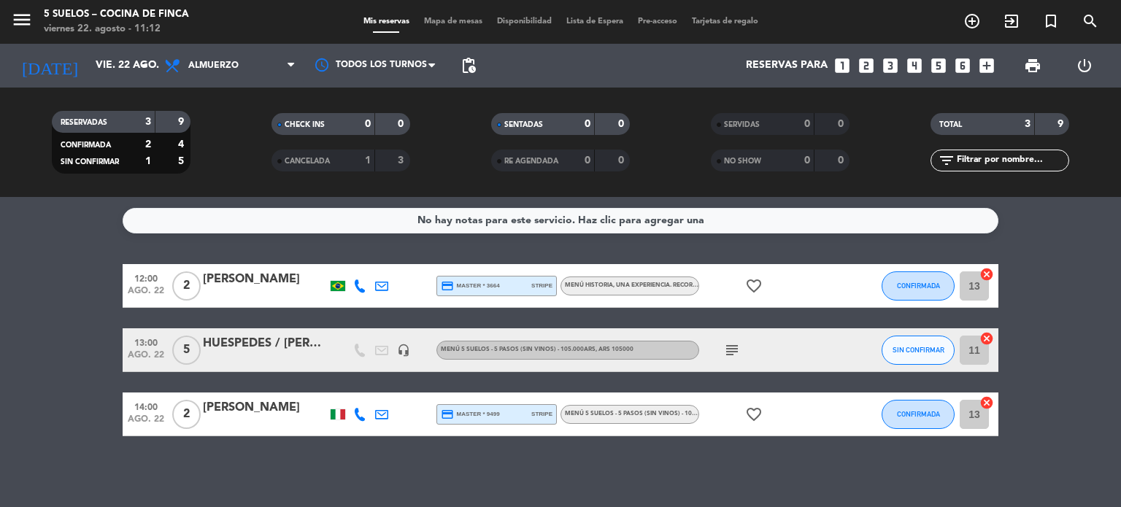
click at [242, 410] on div "[PERSON_NAME]" at bounding box center [265, 407] width 124 height 19
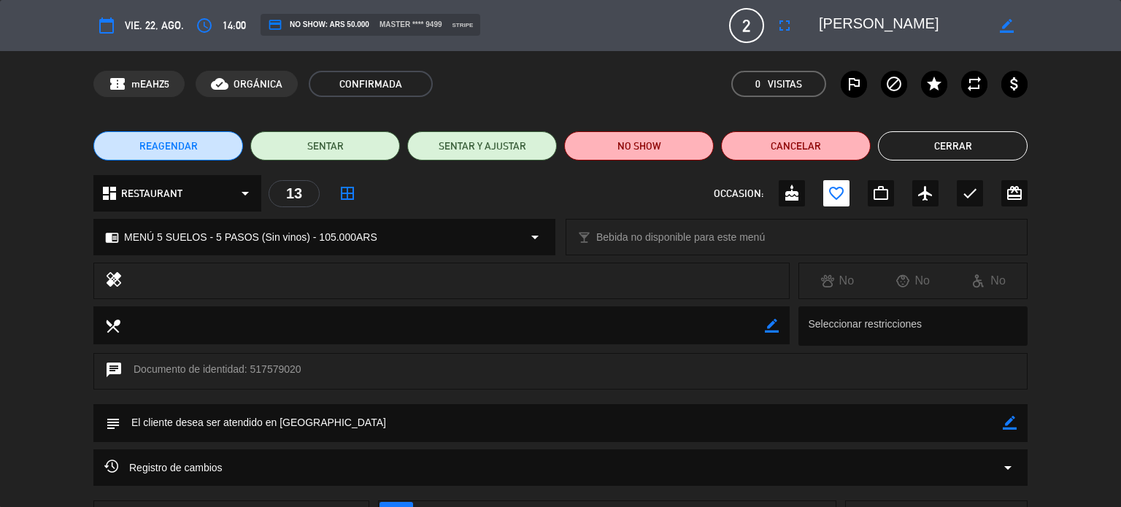
click at [963, 128] on div "REAGENDAR SENTAR SENTAR Y AJUSTAR NO SHOW Cancelar Cerrar" at bounding box center [560, 146] width 1121 height 58
click at [960, 142] on button "Cerrar" at bounding box center [953, 145] width 150 height 29
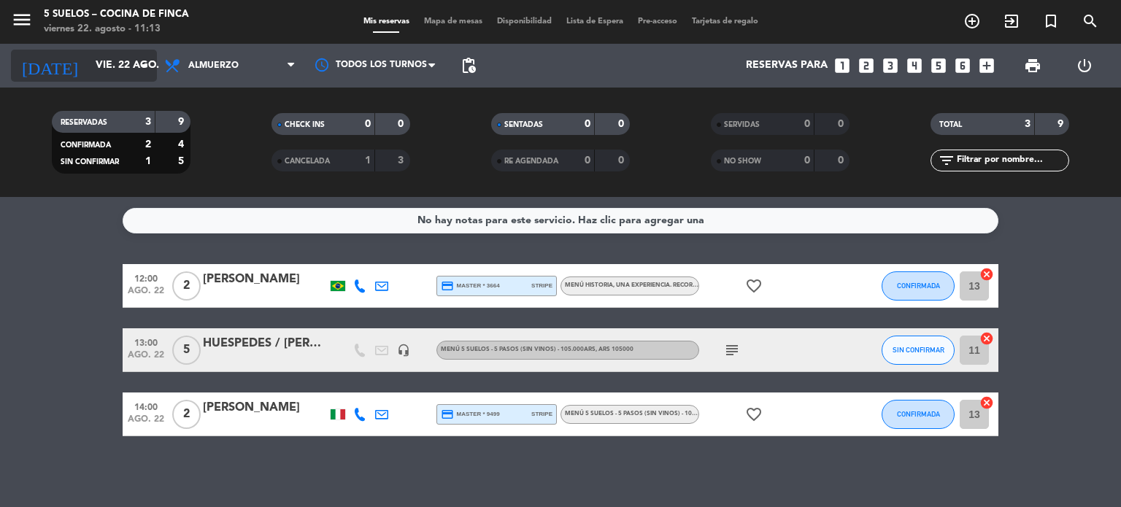
click at [96, 62] on input "vie. 22 ago." at bounding box center [157, 66] width 139 height 26
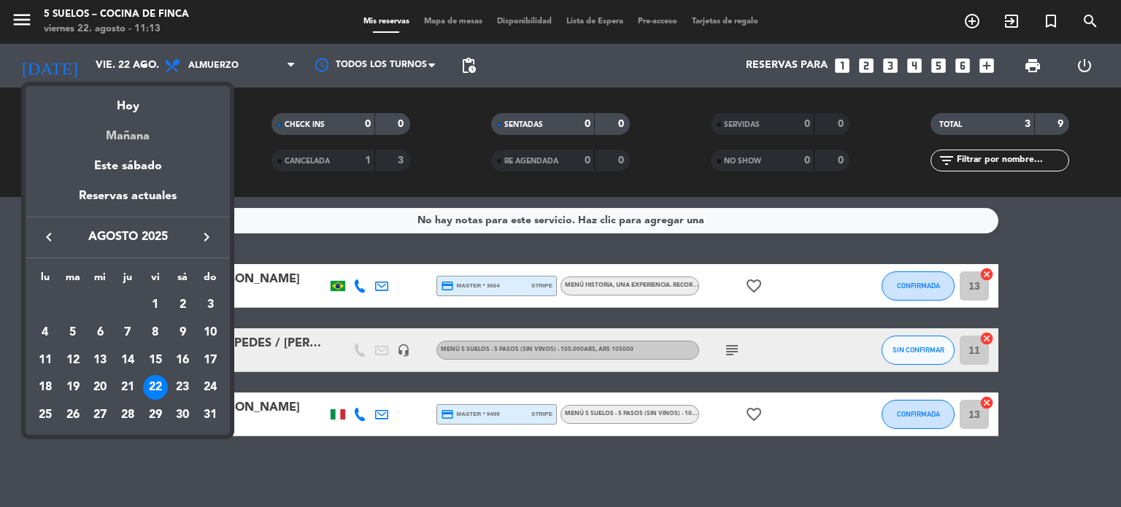
click at [126, 128] on div "Mañana" at bounding box center [128, 131] width 204 height 30
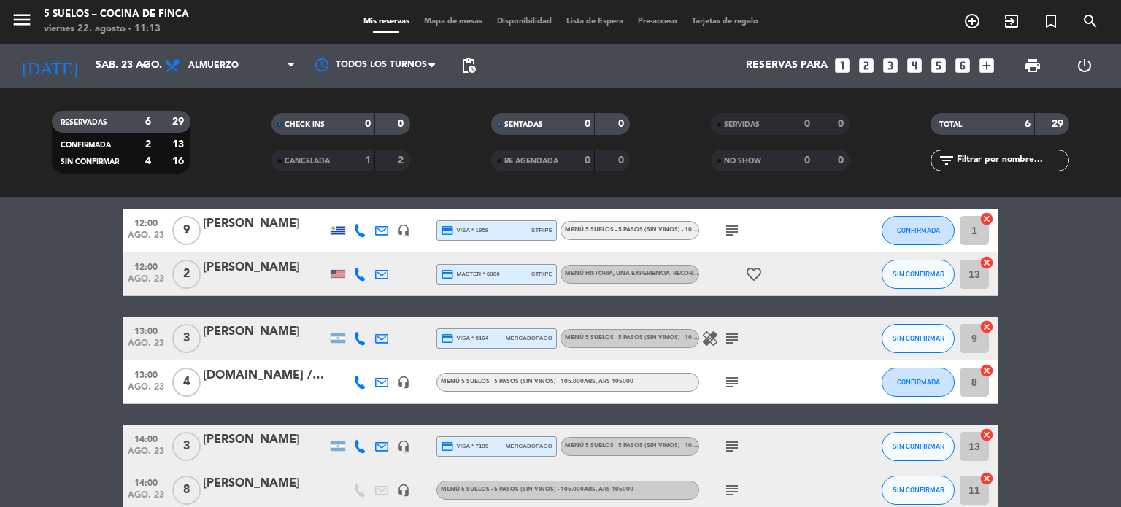
scroll to position [67, 0]
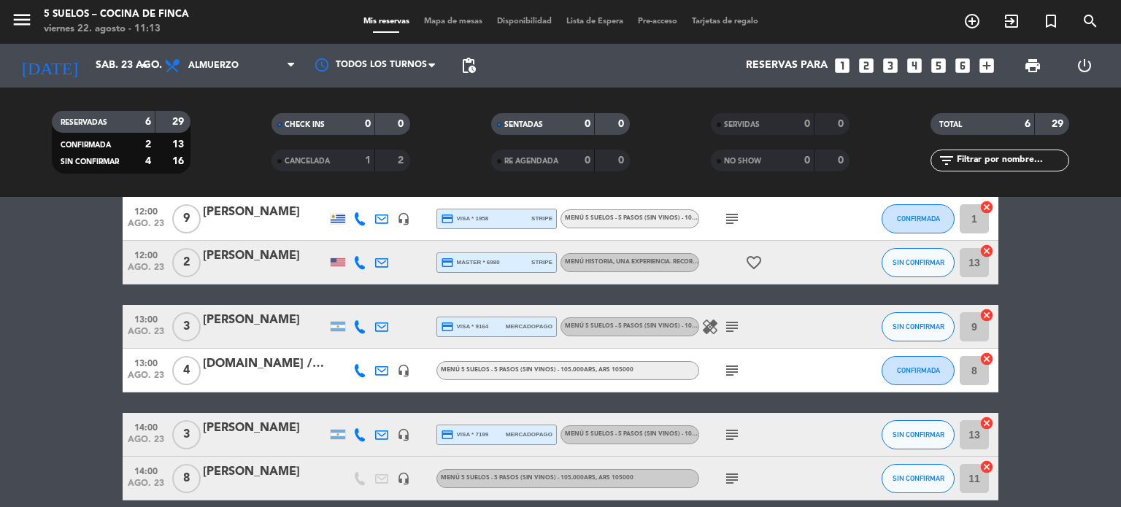
drag, startPoint x: 93, startPoint y: 302, endPoint x: 67, endPoint y: 341, distance: 46.3
click at [67, 341] on bookings-row "12:00 [DATE] 9 [PERSON_NAME] headset_mic credit_card visa * 1958 stripe MENÚ 5 …" at bounding box center [560, 349] width 1121 height 304
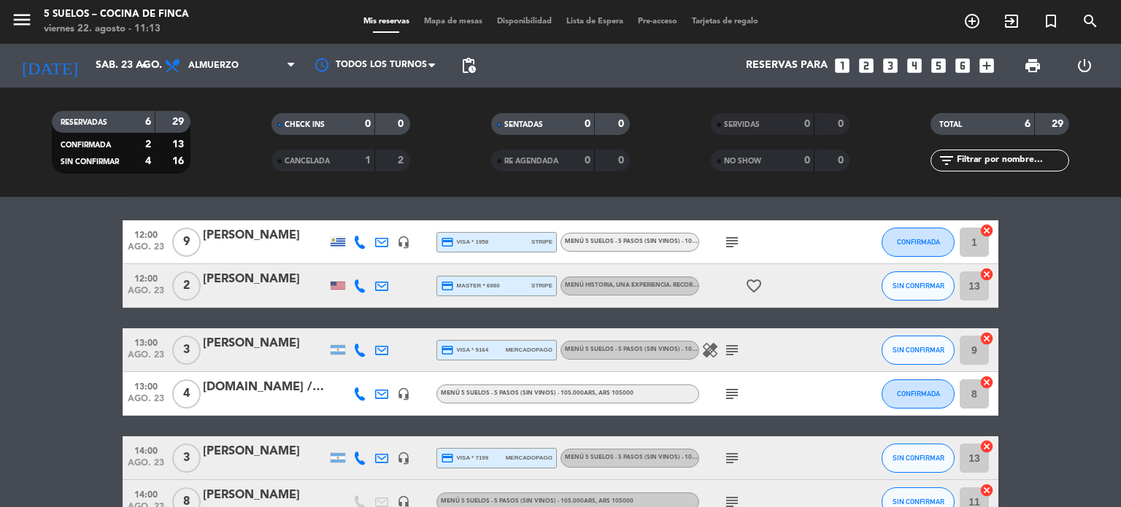
scroll to position [0, 0]
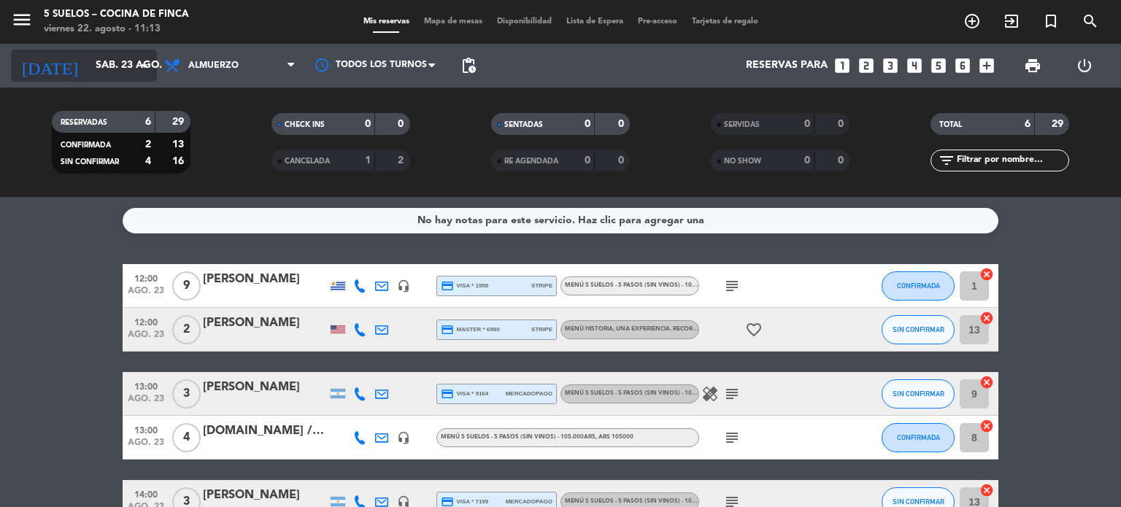
click at [119, 69] on input "sáb. 23 ago." at bounding box center [157, 66] width 139 height 26
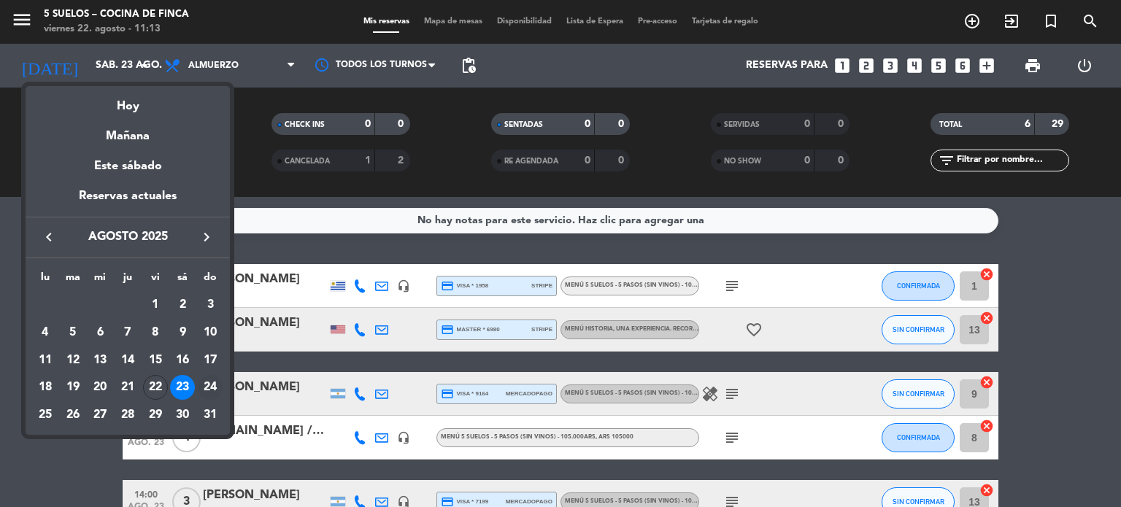
click at [200, 394] on div "24" at bounding box center [210, 387] width 25 height 25
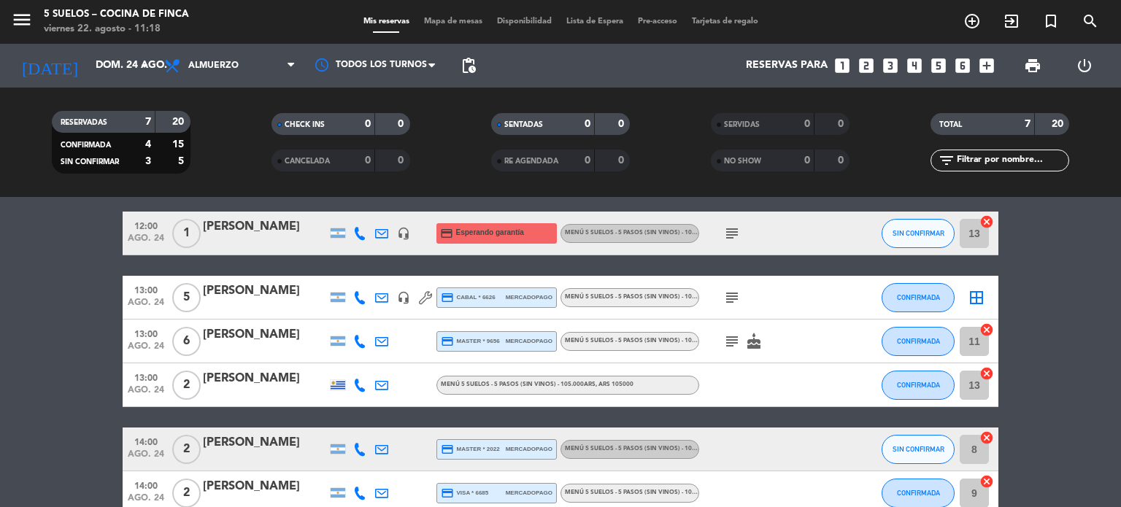
scroll to position [53, 0]
click at [131, 60] on input "dom. 24 ago." at bounding box center [157, 66] width 139 height 26
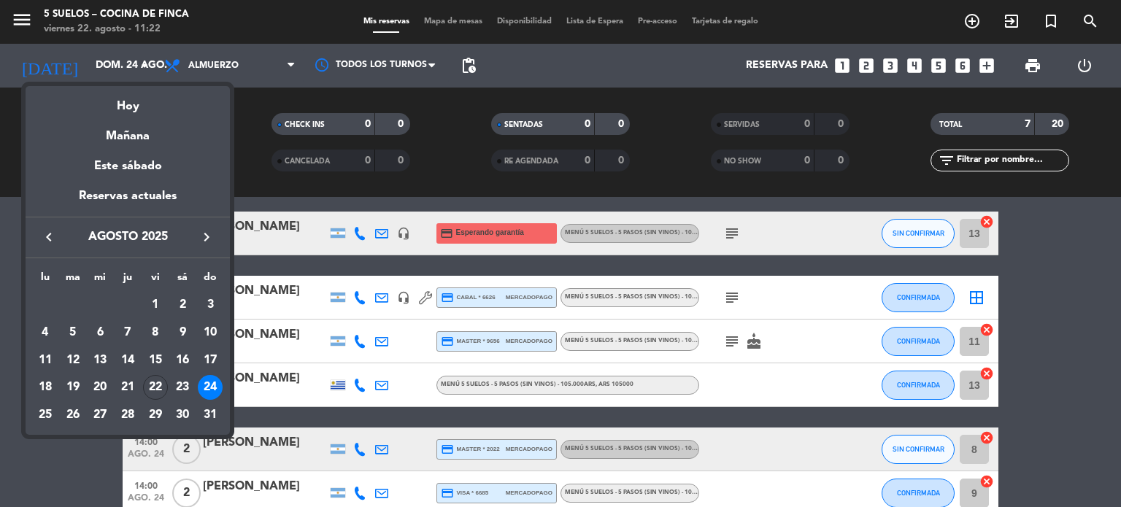
click at [207, 240] on icon "keyboard_arrow_right" at bounding box center [207, 237] width 18 height 18
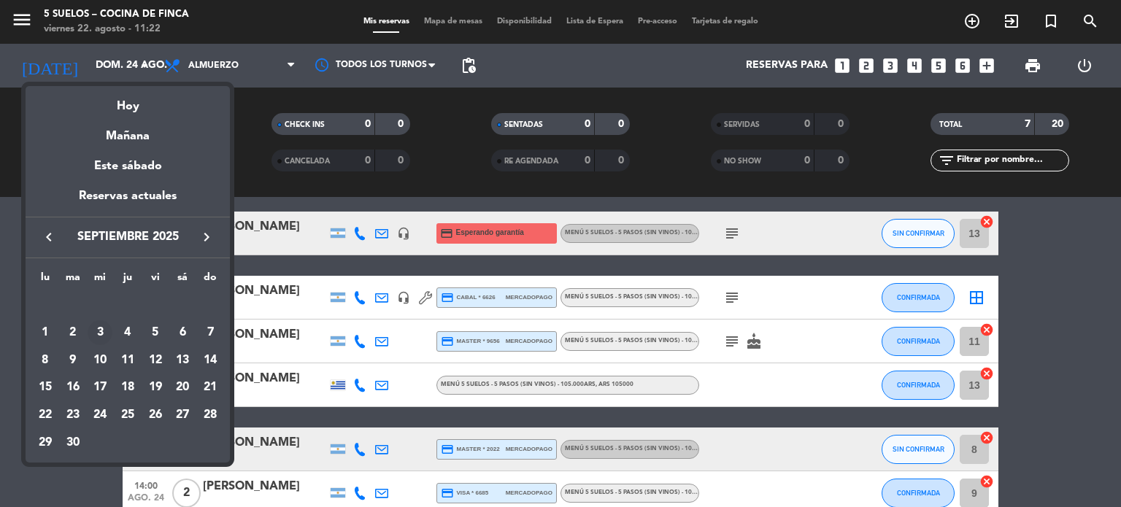
click at [95, 329] on div "3" at bounding box center [100, 332] width 25 height 25
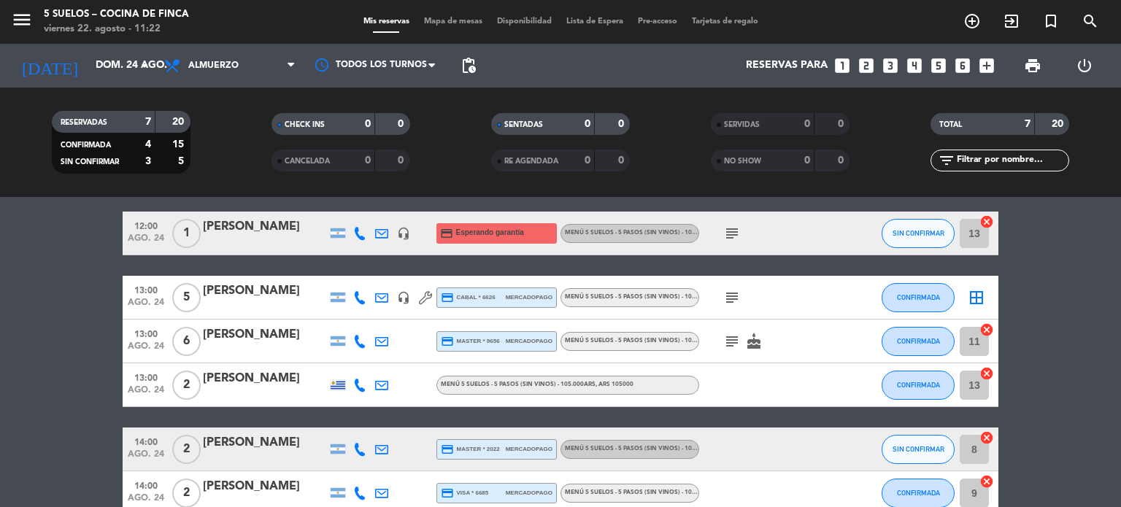
type input "[DATE]"
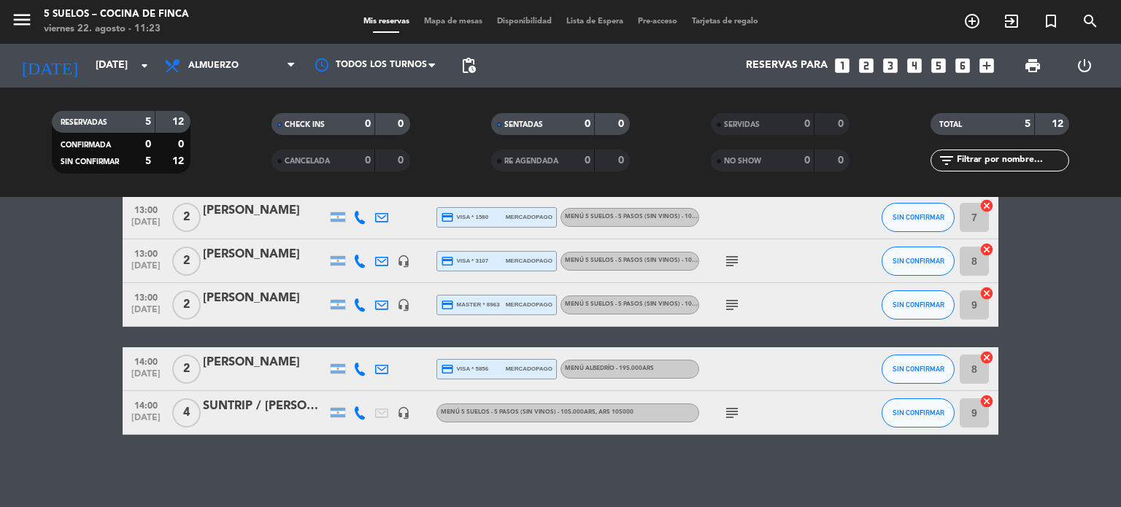
scroll to position [0, 0]
